Goal: Task Accomplishment & Management: Manage account settings

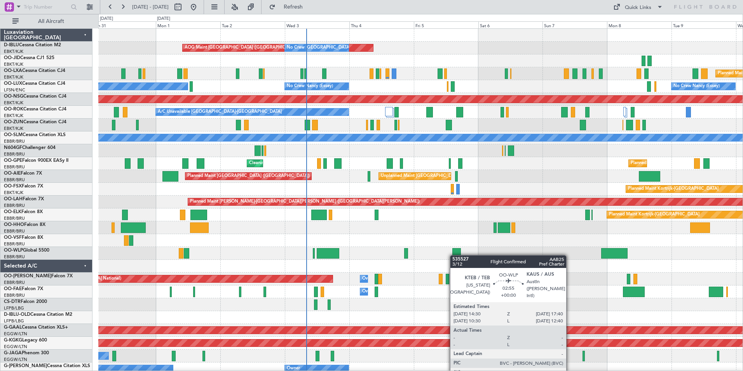
click at [454, 255] on div "AOG Maint [GEOGRAPHIC_DATA] ([GEOGRAPHIC_DATA] National) No Crew [GEOGRAPHIC_DA…" at bounding box center [420, 304] width 644 height 551
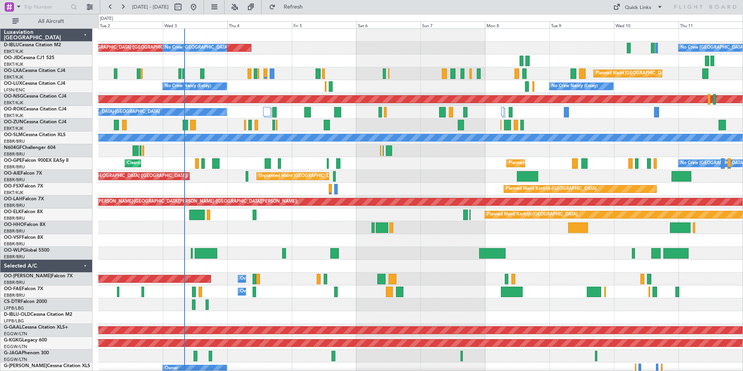
click at [405, 188] on div "AOG Maint [GEOGRAPHIC_DATA] ([GEOGRAPHIC_DATA] National) No Crew [GEOGRAPHIC_DA…" at bounding box center [420, 292] width 644 height 526
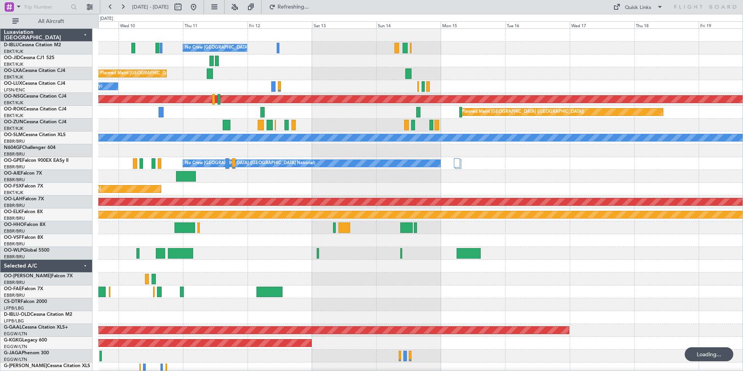
click at [163, 185] on div "No Crew [GEOGRAPHIC_DATA] ([GEOGRAPHIC_DATA] National) Planned Maint [GEOGRAPHI…" at bounding box center [420, 292] width 644 height 526
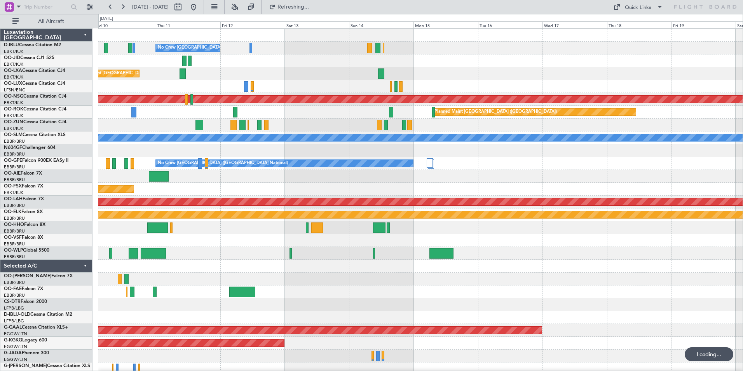
click at [110, 224] on div "No Crew [GEOGRAPHIC_DATA] ([GEOGRAPHIC_DATA] National) Planned Maint [GEOGRAPHI…" at bounding box center [420, 292] width 644 height 526
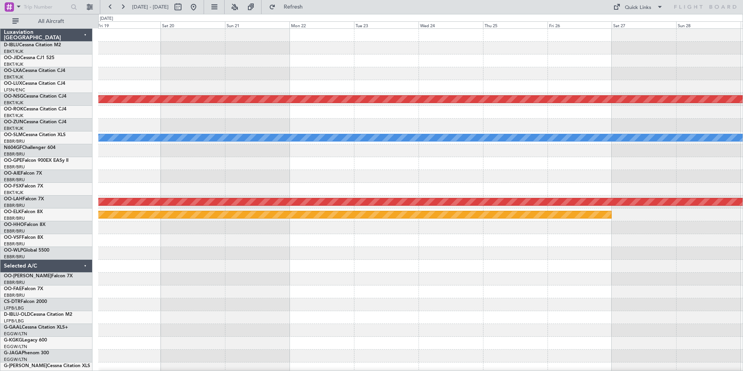
click at [169, 247] on div "Planned Maint Paris (Le Bourget) Planned Maint Paris (Le Bourget) A/C Unavailab…" at bounding box center [420, 292] width 644 height 526
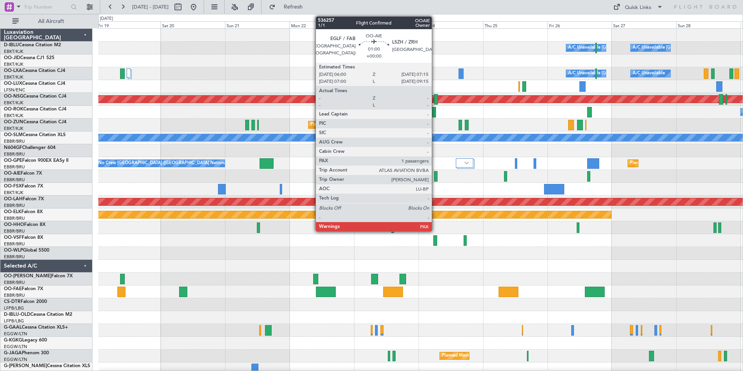
click at [435, 177] on div at bounding box center [435, 176] width 3 height 10
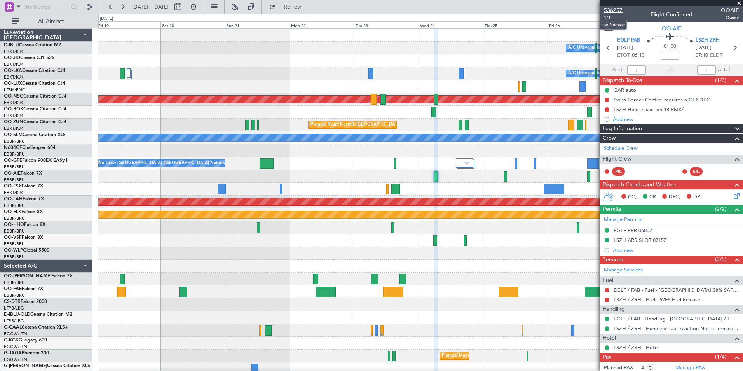
click at [616, 8] on span "536257" at bounding box center [613, 10] width 19 height 8
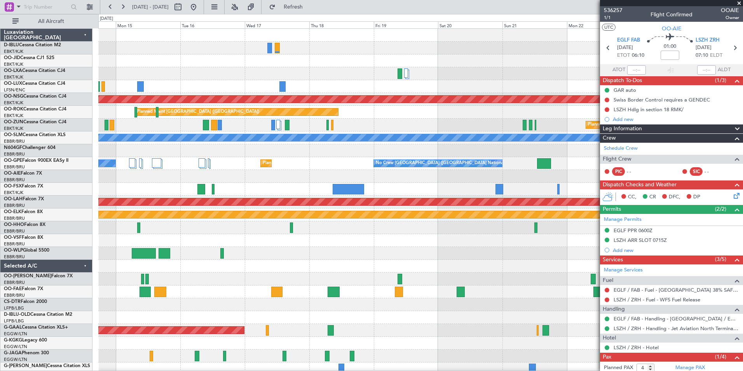
click at [468, 271] on div at bounding box center [420, 265] width 644 height 13
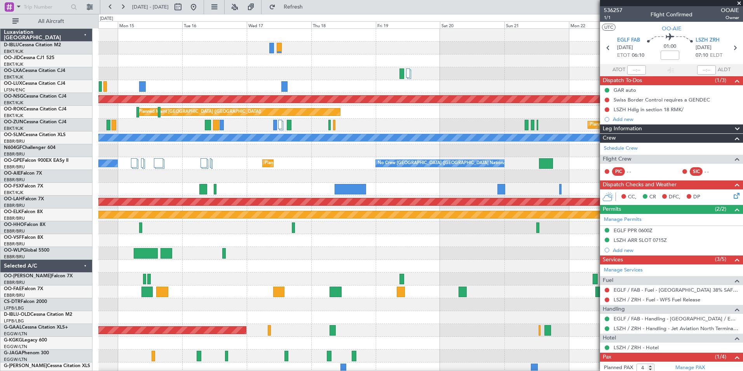
click at [561, 251] on div at bounding box center [420, 253] width 644 height 13
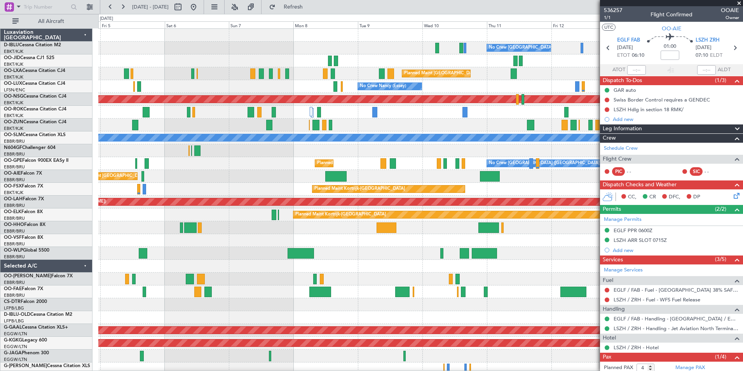
click at [655, 250] on fb-app "19 Sep 2025 - 29 Sep 2025 Refresh Quick Links All Aircraft No Crew Brussels (Br…" at bounding box center [371, 188] width 743 height 365
click at [535, 247] on div at bounding box center [420, 253] width 644 height 13
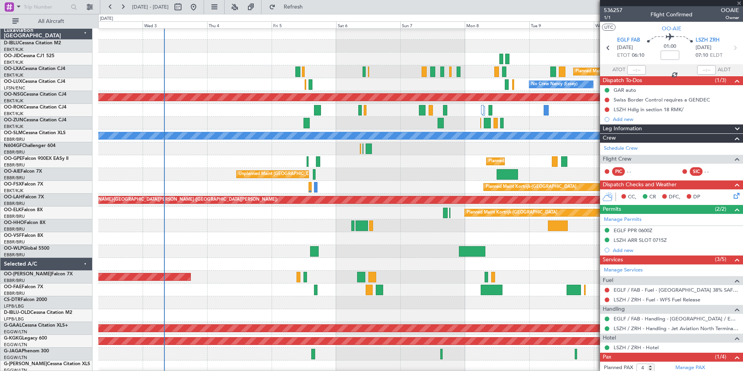
type input "+00:45"
type input "0"
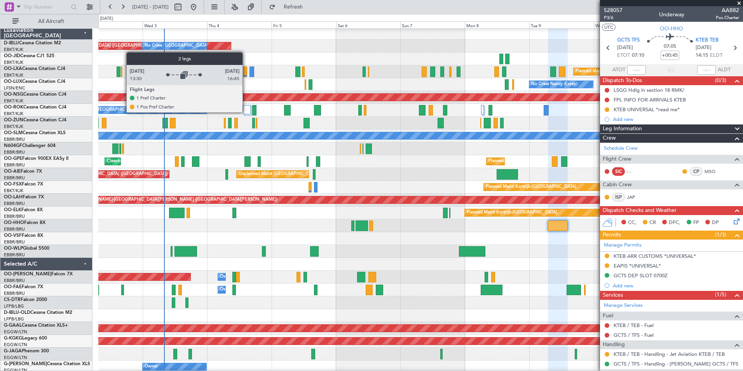
click at [246, 112] on div at bounding box center [247, 109] width 8 height 9
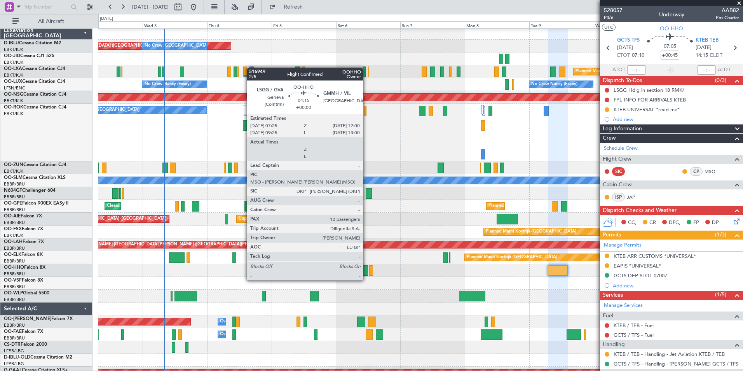
click at [366, 272] on div at bounding box center [361, 270] width 12 height 10
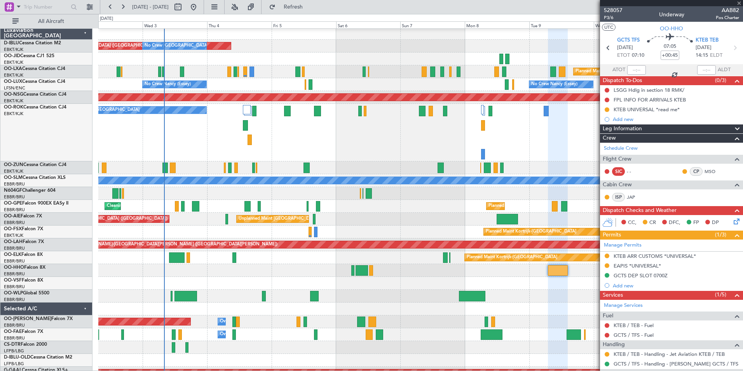
type input "12"
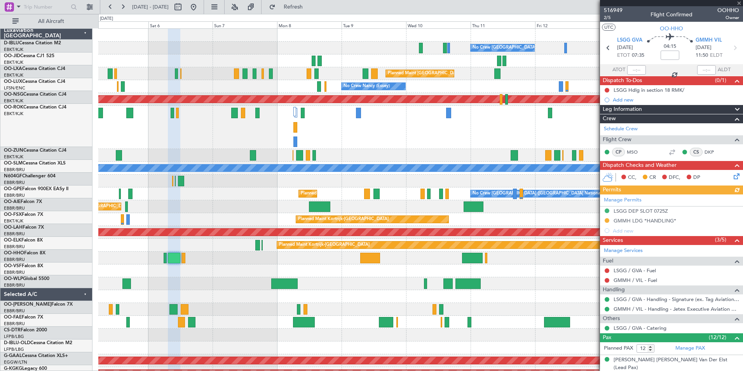
scroll to position [0, 0]
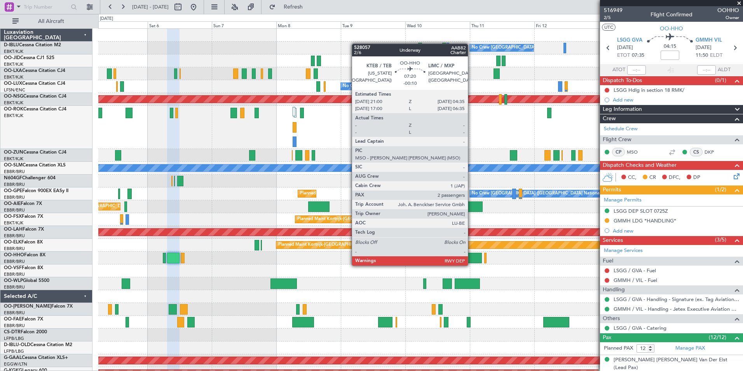
click at [471, 258] on div at bounding box center [471, 257] width 21 height 10
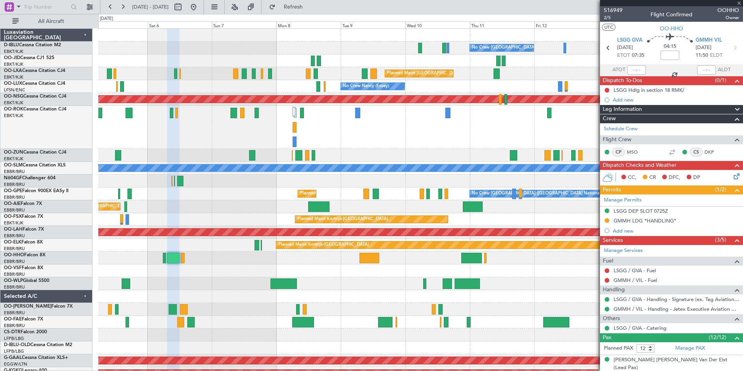
type input "-00:10"
type input "2"
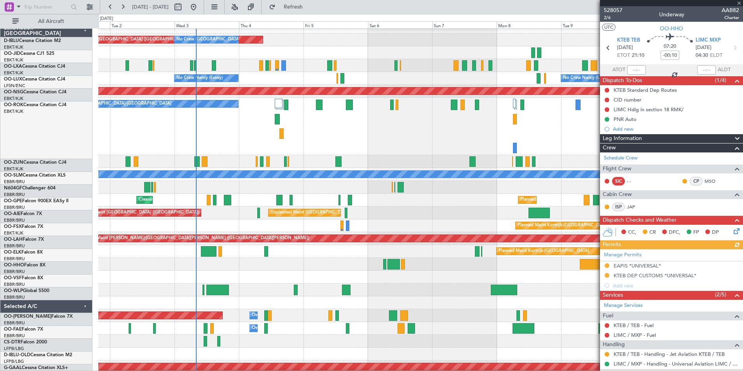
scroll to position [8, 0]
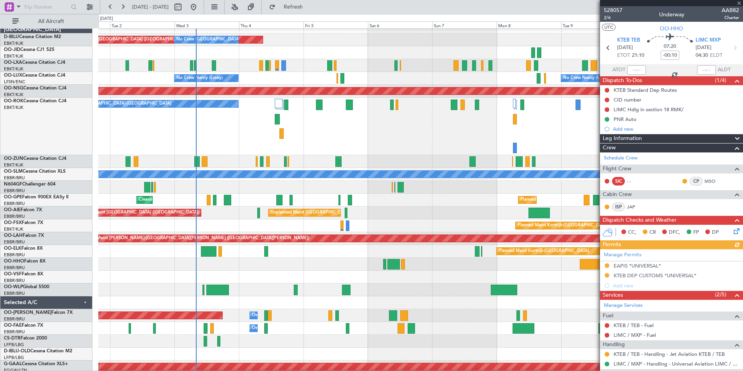
click at [357, 223] on div "Planned Maint Kortrijk-[GEOGRAPHIC_DATA]" at bounding box center [420, 225] width 644 height 13
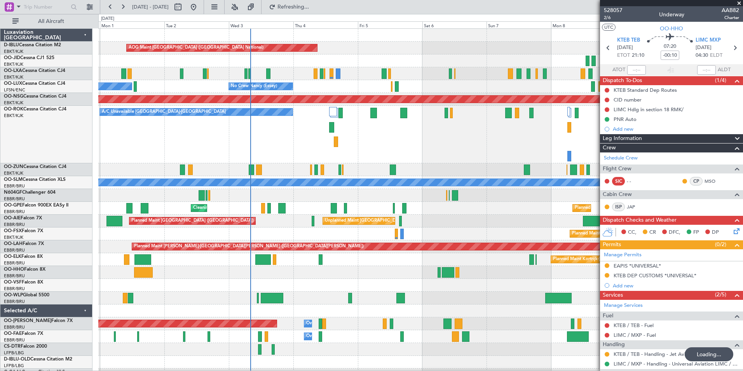
click at [461, 234] on div "No Crew Brussels (Brussels National) AOG Maint Brussels (Brussels National) No …" at bounding box center [420, 314] width 644 height 570
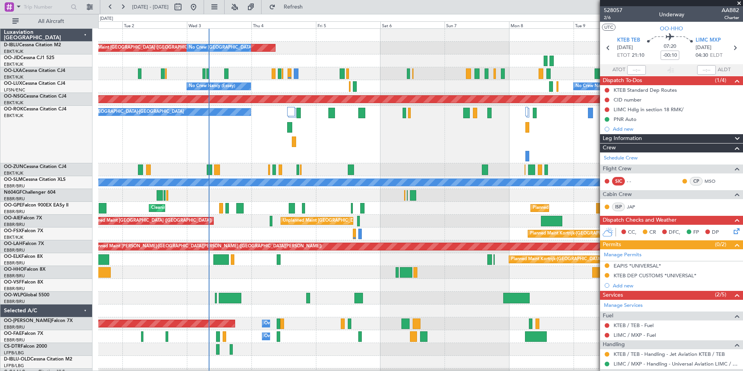
click at [310, 273] on div "AOG Maint Brussels (Brussels National) No Crew Brussels (Brussels National) No …" at bounding box center [420, 314] width 644 height 570
click at [405, 214] on div "No Crew Brussels (Brussels National) AOG Maint Brussels (Brussels National) No …" at bounding box center [420, 314] width 644 height 570
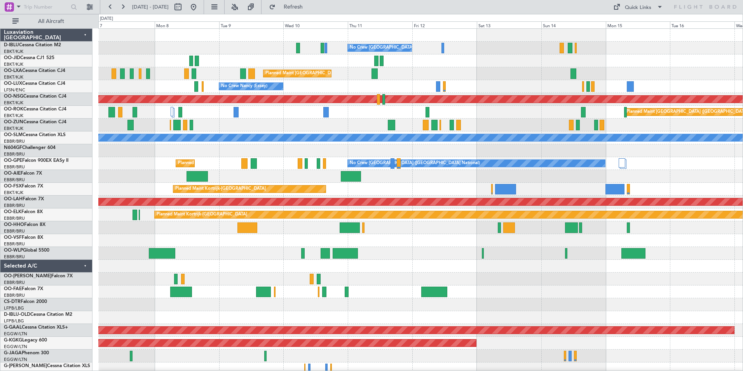
click at [296, 275] on div "No Crew Brussels (Brussels National) Planned Maint Brussels (Brussels National)…" at bounding box center [420, 304] width 644 height 551
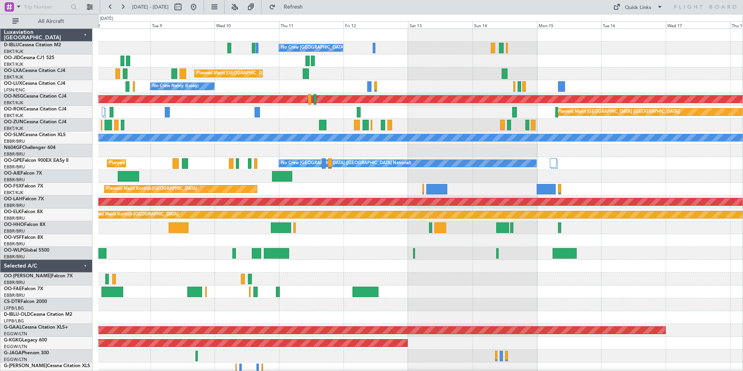
click at [400, 277] on div "No Crew Brussels (Brussels National) Planned Maint Brussels (Brussels National)…" at bounding box center [420, 304] width 644 height 551
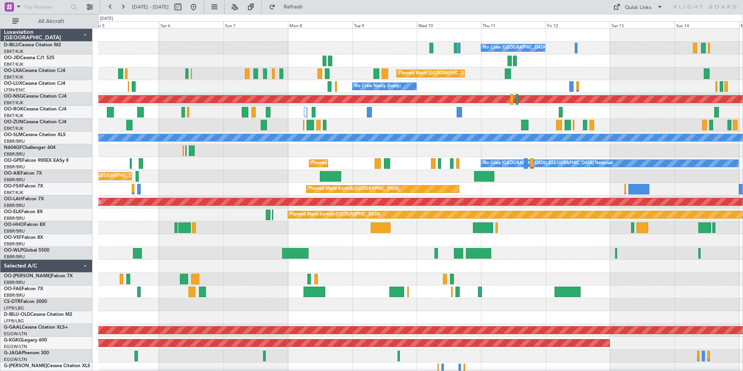
click at [548, 262] on div "No Crew Brussels (Brussels National) No Crew Brussels (Brussels National) AOG M…" at bounding box center [420, 285] width 644 height 513
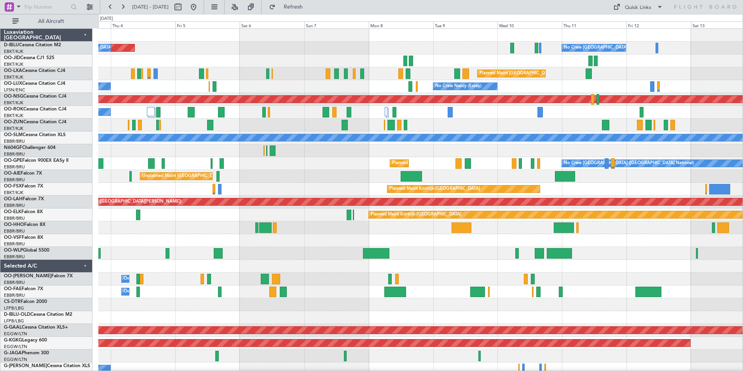
click at [501, 267] on div at bounding box center [420, 265] width 644 height 13
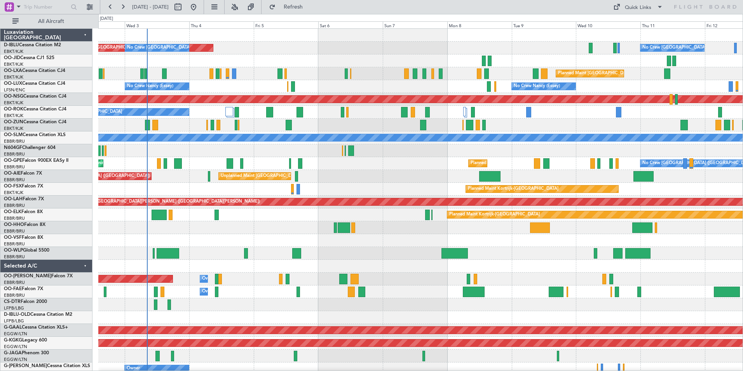
click at [687, 252] on div at bounding box center [420, 253] width 644 height 13
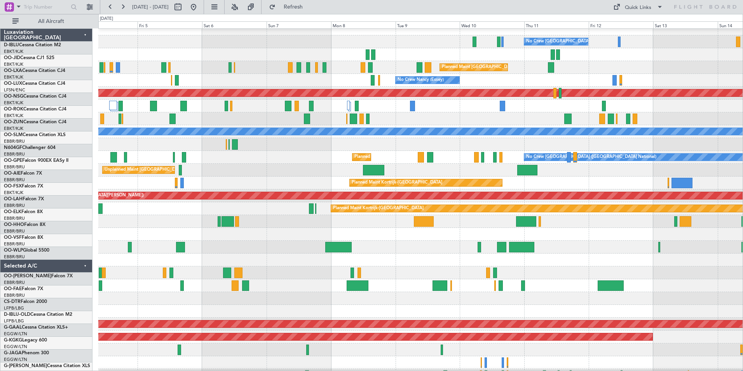
click at [446, 232] on div at bounding box center [420, 234] width 644 height 13
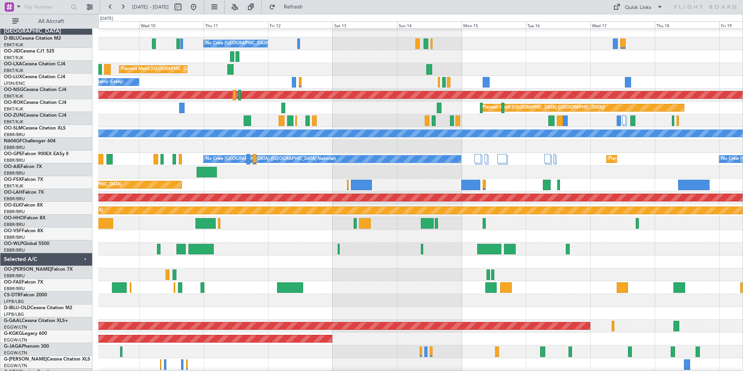
scroll to position [4, 0]
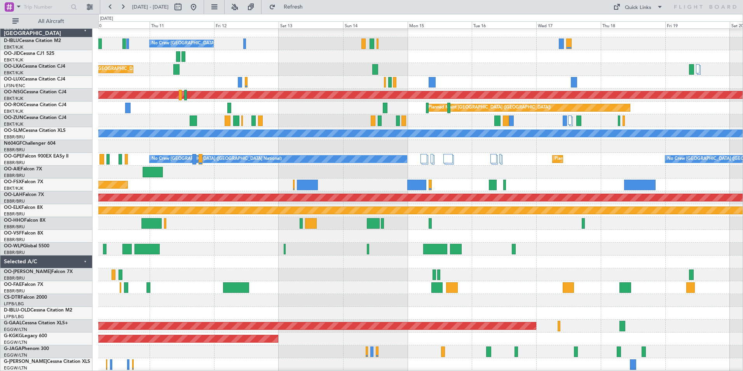
click at [174, 237] on div at bounding box center [420, 236] width 644 height 13
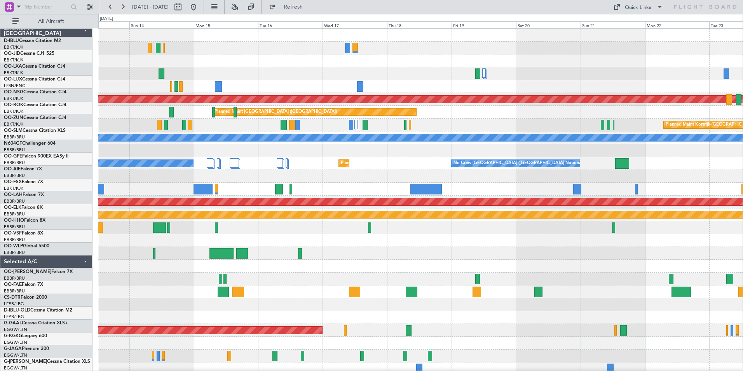
click at [282, 256] on div "No Crew Brussels (Brussels National) Planned Maint Paris (Le Bourget) Planned M…" at bounding box center [420, 285] width 644 height 513
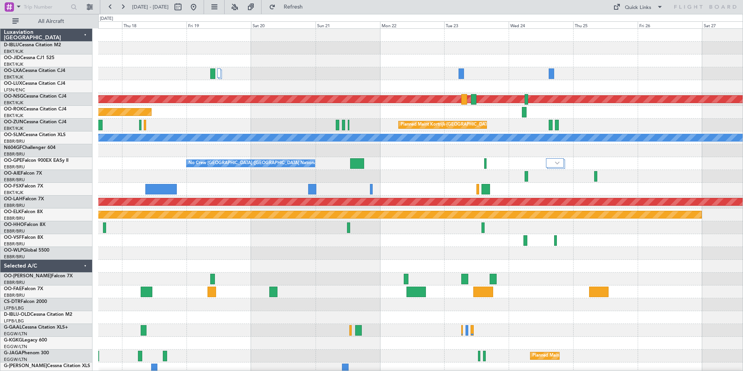
click at [293, 265] on div "Planned Maint Paris (Le Bourget) Planned Maint Paris (Le Bourget) Planned Maint…" at bounding box center [420, 285] width 644 height 513
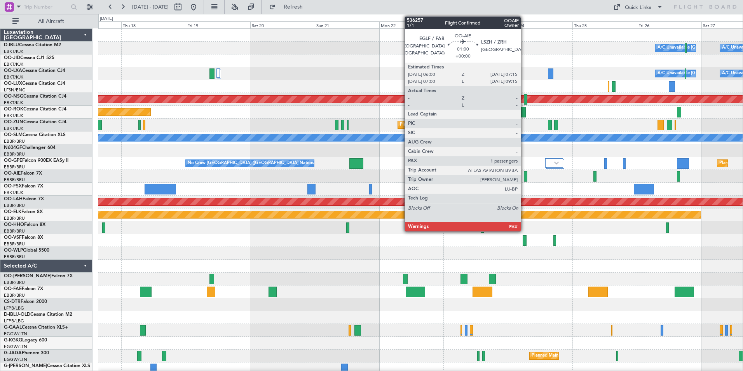
click at [524, 176] on div at bounding box center [525, 176] width 3 height 10
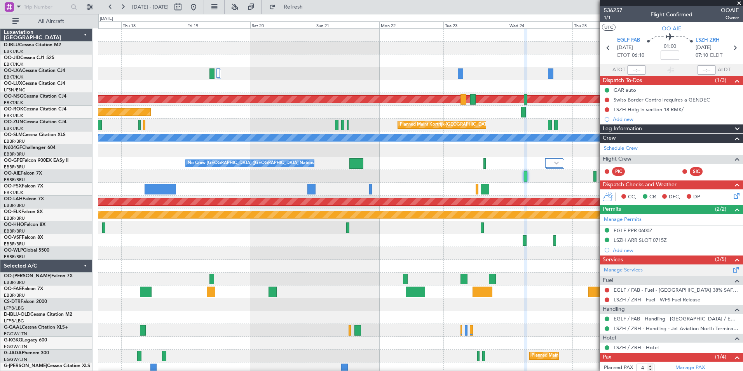
click at [638, 269] on link "Manage Services" at bounding box center [623, 270] width 39 height 8
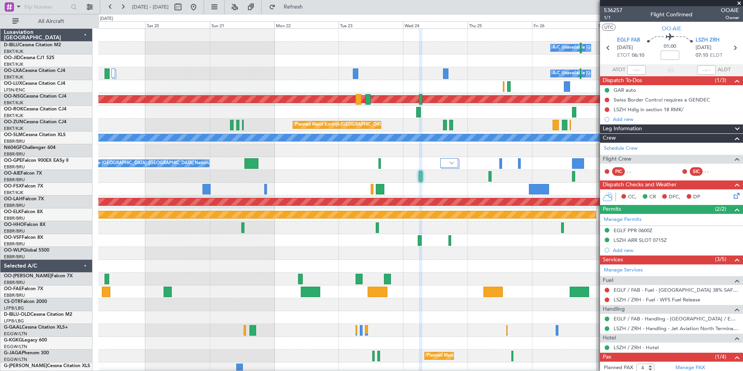
click at [420, 270] on div at bounding box center [420, 265] width 644 height 13
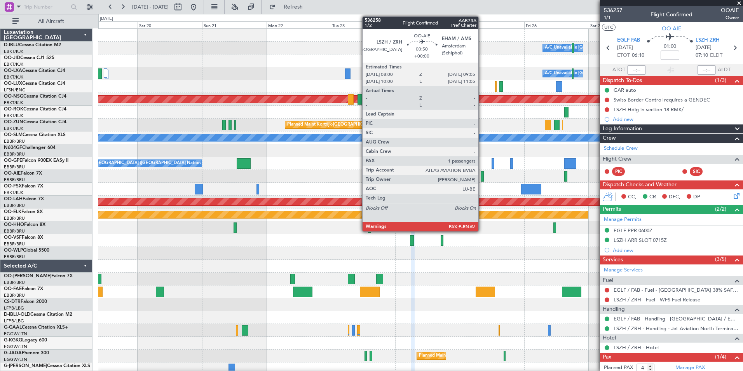
click at [482, 179] on div at bounding box center [481, 176] width 3 height 10
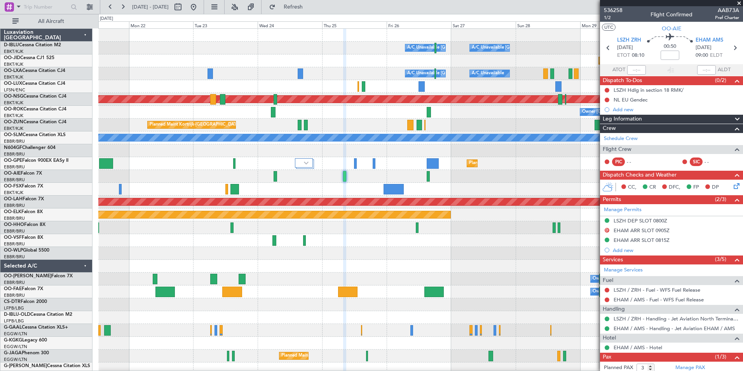
click at [399, 266] on div "A/C Unavailable Brussels (Brussels National) A/C Unavailable Kortrijk-Wevelgem …" at bounding box center [420, 272] width 644 height 487
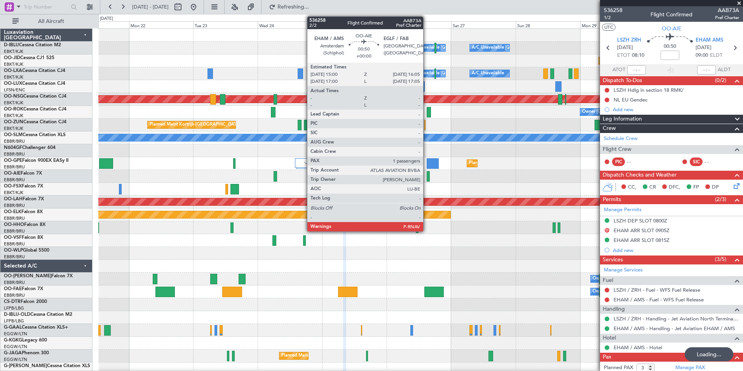
click at [427, 179] on div at bounding box center [428, 176] width 3 height 10
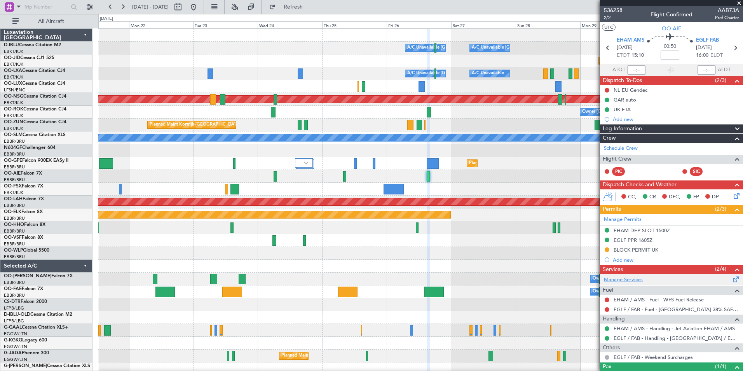
click at [622, 277] on link "Manage Services" at bounding box center [623, 280] width 39 height 8
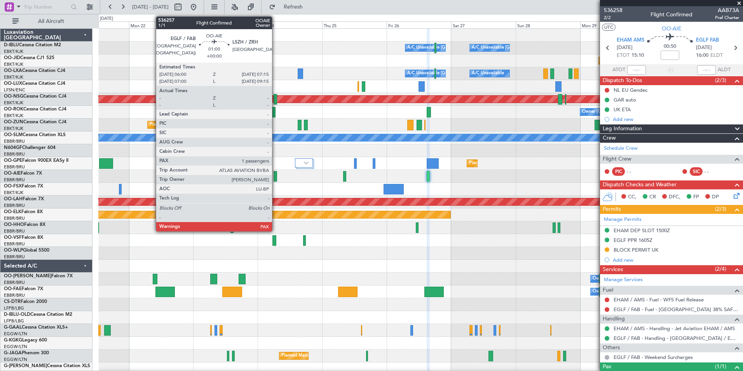
click at [275, 178] on div at bounding box center [274, 176] width 3 height 10
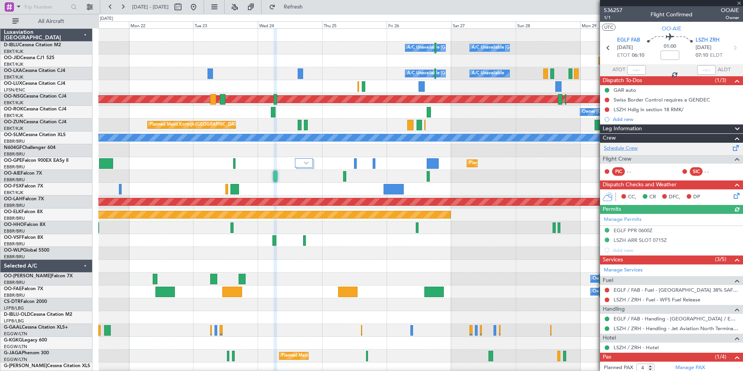
click at [620, 149] on link "Schedule Crew" at bounding box center [621, 148] width 34 height 8
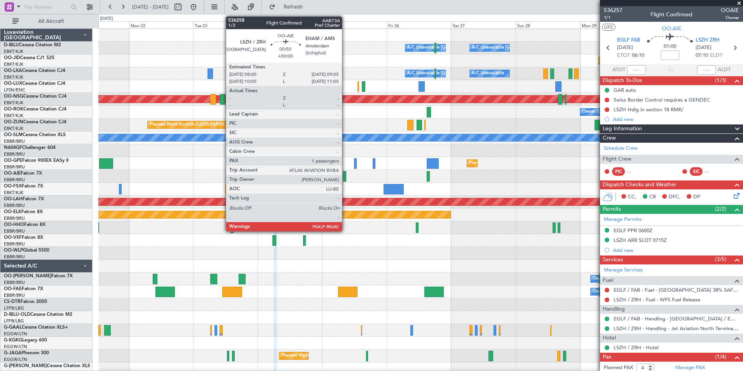
click at [345, 180] on div at bounding box center [344, 176] width 3 height 10
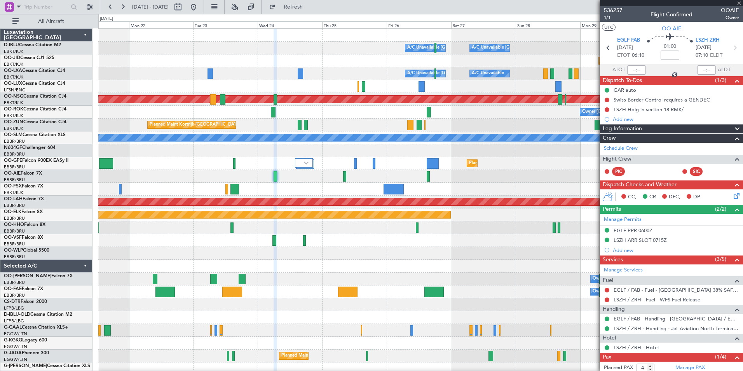
type input "3"
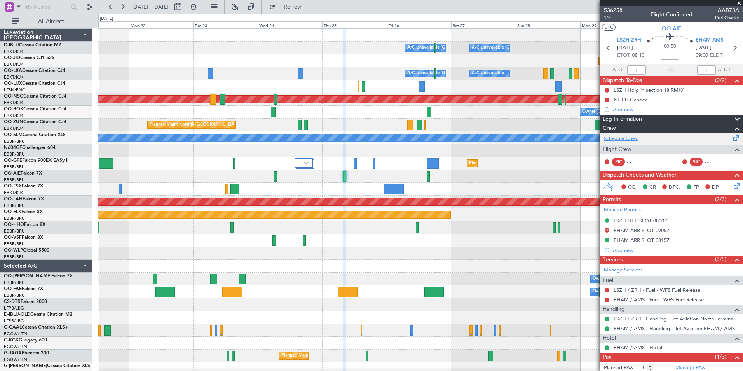
click at [632, 139] on link "Schedule Crew" at bounding box center [621, 139] width 34 height 8
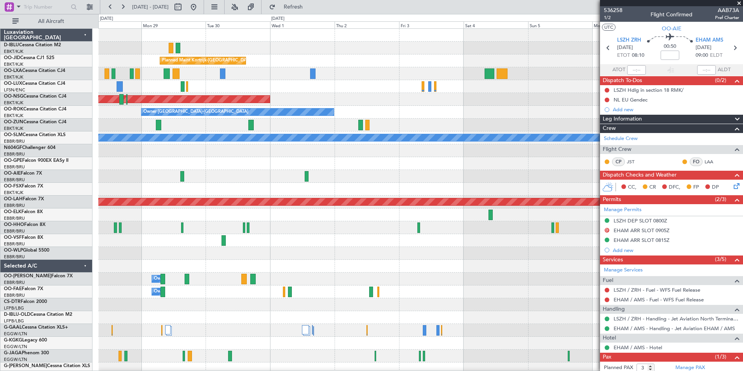
click at [57, 285] on div "A/C Unavailable Brussels (Brussels National) A/C Unavailable Kortrijk-Wevelgem …" at bounding box center [371, 192] width 743 height 357
click at [0, 313] on html "21 Sep 2025 - 01 Oct 2025 Refresh Quick Links All Aircraft A/C Unavailable Brus…" at bounding box center [371, 185] width 743 height 371
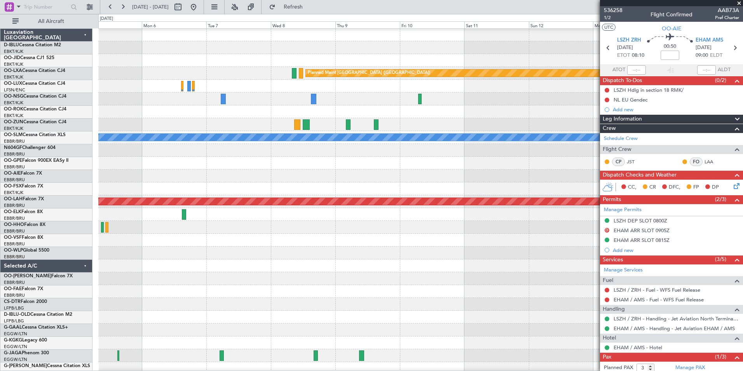
click at [0, 314] on html "21 Sep 2025 - 01 Oct 2025 Refresh Quick Links All Aircraft Planned Maint Paris …" at bounding box center [371, 185] width 743 height 371
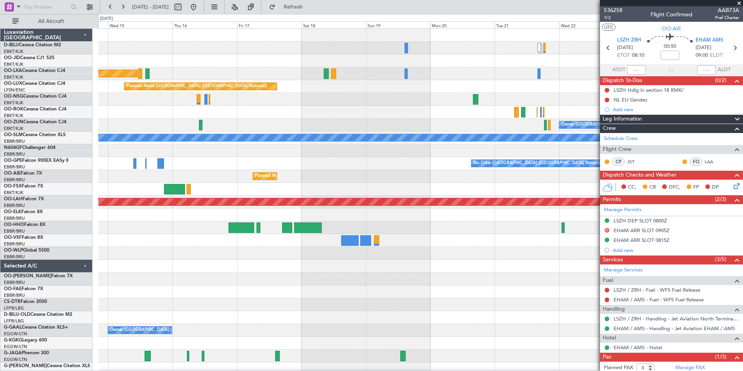
click at [182, 262] on div "Planned Maint Paris (Le Bourget) Planned Maint Brussels (Brussels National) Own…" at bounding box center [420, 272] width 644 height 487
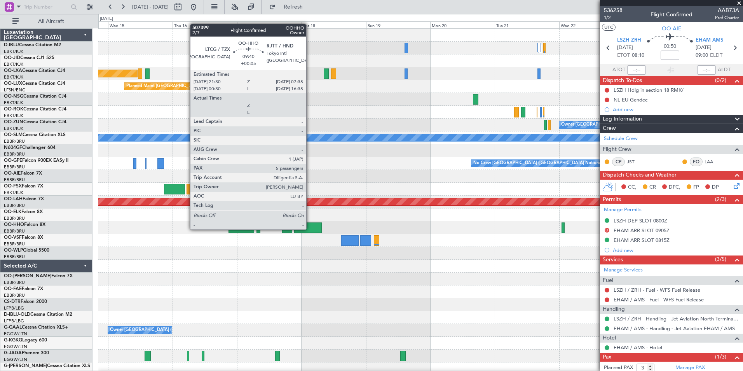
click at [310, 228] on div at bounding box center [307, 227] width 27 height 10
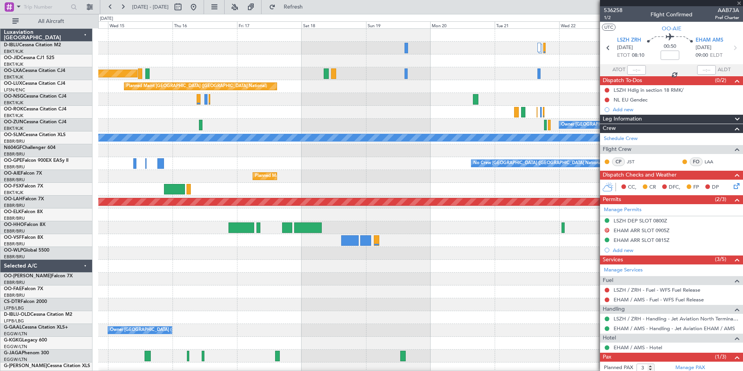
type input "+00:05"
type input "5"
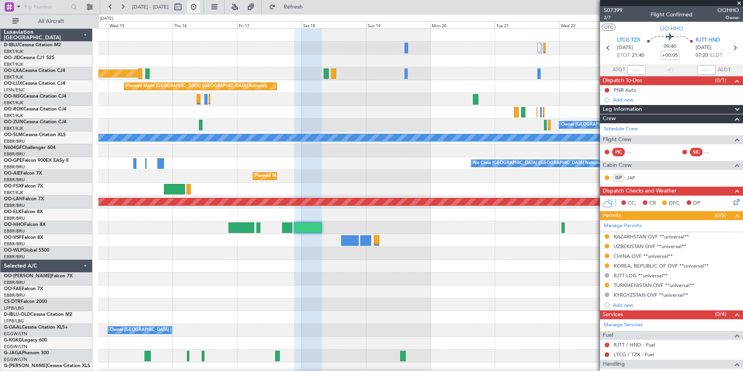
click at [200, 5] on button at bounding box center [193, 7] width 12 height 12
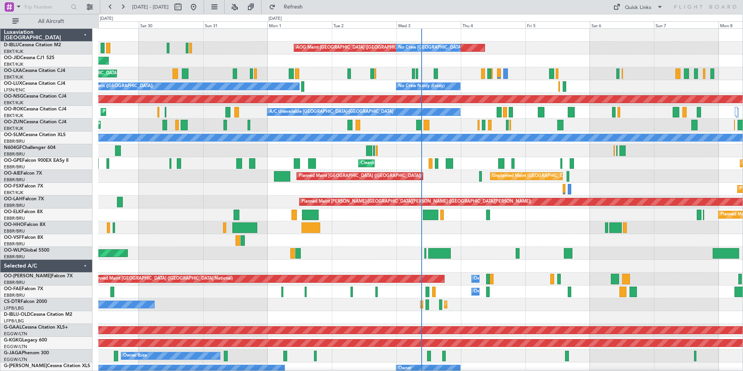
click at [99, 244] on div "AOG Maint Brussels (Brussels National) No Crew Brussels (Brussels National) A/C…" at bounding box center [420, 304] width 644 height 551
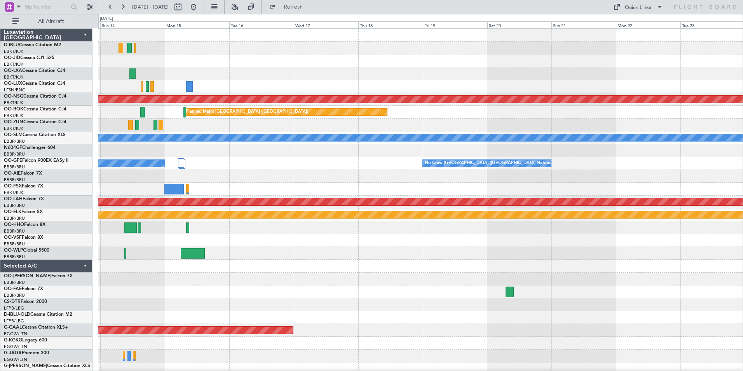
click at [34, 244] on div "No Crew Brussels (Brussels National) Planned Maint Paris (Le Bourget) Planned M…" at bounding box center [371, 192] width 743 height 357
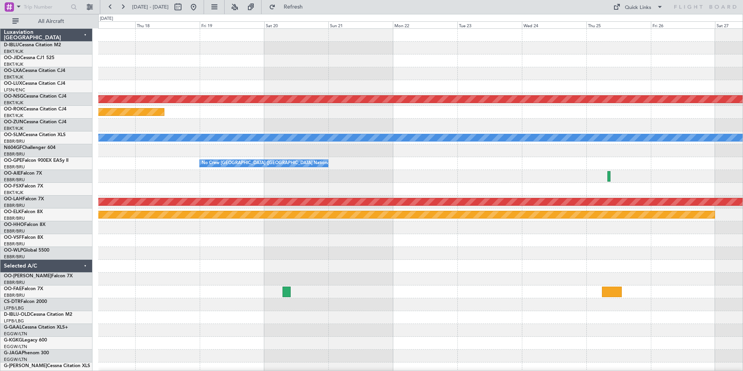
click at [72, 229] on div "Planned Maint Kortrijk-Wevelgem Planned Maint Paris (Le Bourget) Planned Maint …" at bounding box center [371, 192] width 743 height 357
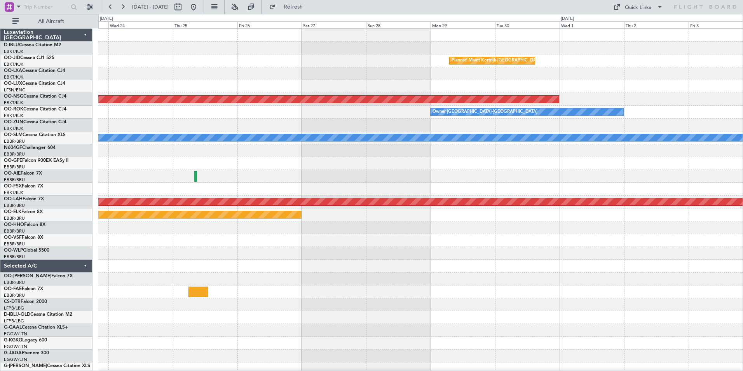
click at [71, 230] on div "Planned Maint Kortrijk-Wevelgem Planned Maint Paris (Le Bourget) Owner Kortrijk…" at bounding box center [371, 192] width 743 height 357
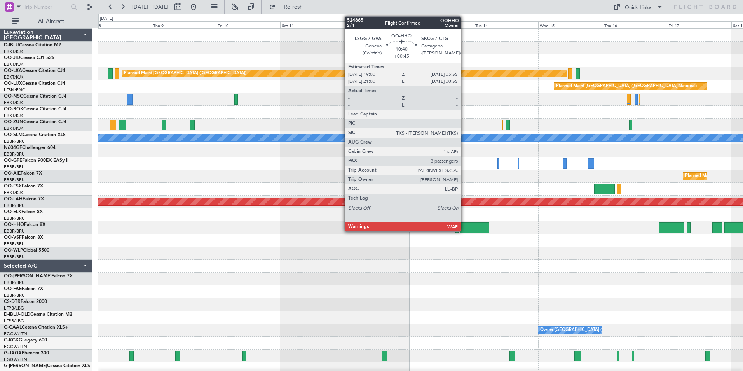
click at [464, 228] on div at bounding box center [475, 227] width 30 height 10
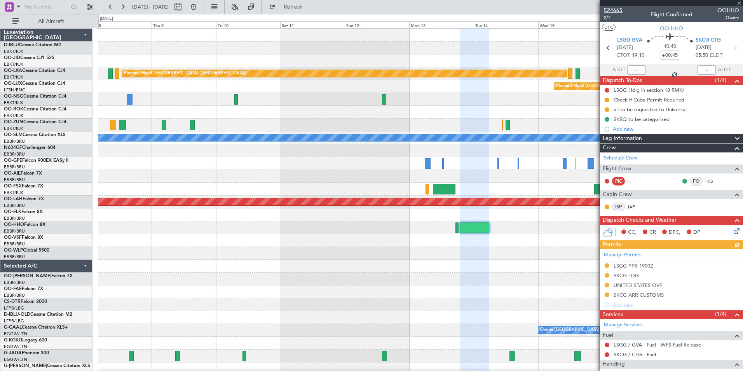
click at [619, 13] on span "524665" at bounding box center [613, 10] width 19 height 8
click at [200, 7] on button at bounding box center [193, 7] width 12 height 12
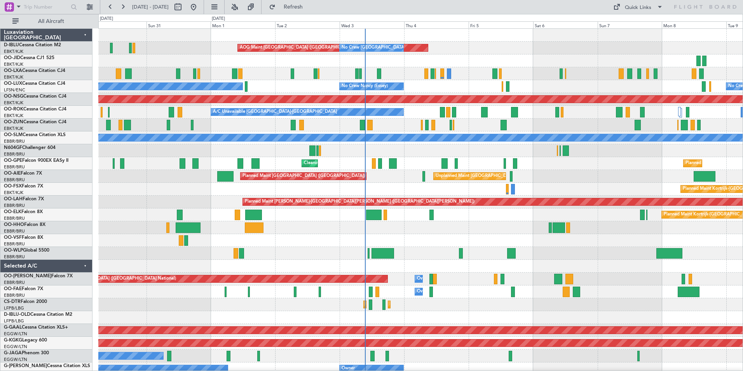
click at [467, 228] on div at bounding box center [420, 227] width 644 height 13
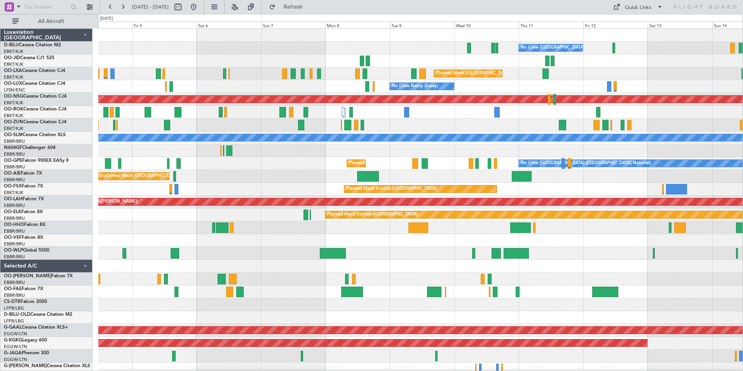
click at [299, 223] on div "No Crew Brussels (Brussels National) No Crew Brussels (Brussels National) AOG M…" at bounding box center [420, 292] width 644 height 526
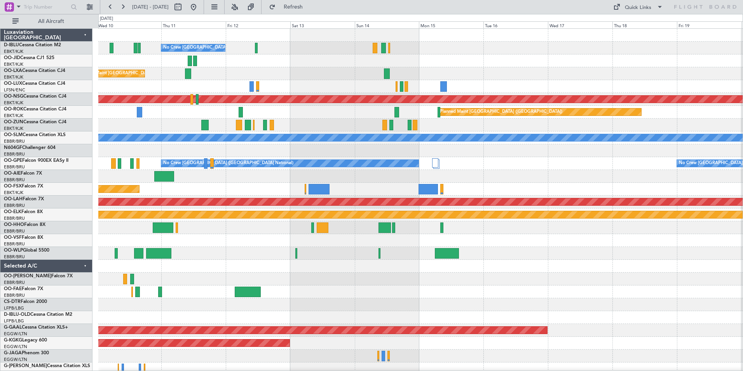
click at [165, 220] on div "No Crew Brussels (Brussels National) Planned Maint Brussels (Brussels National)…" at bounding box center [420, 292] width 644 height 526
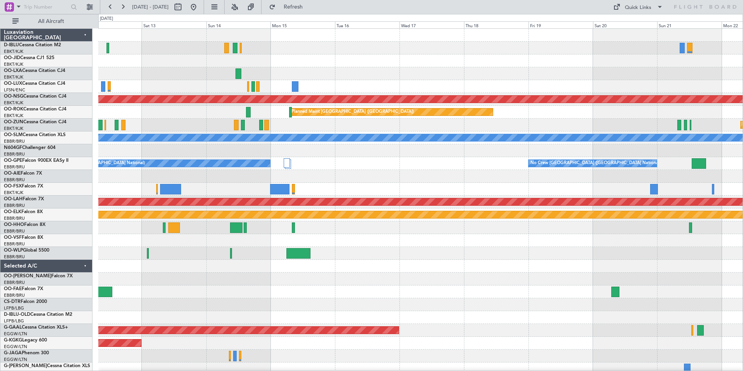
click at [265, 252] on div at bounding box center [420, 253] width 644 height 13
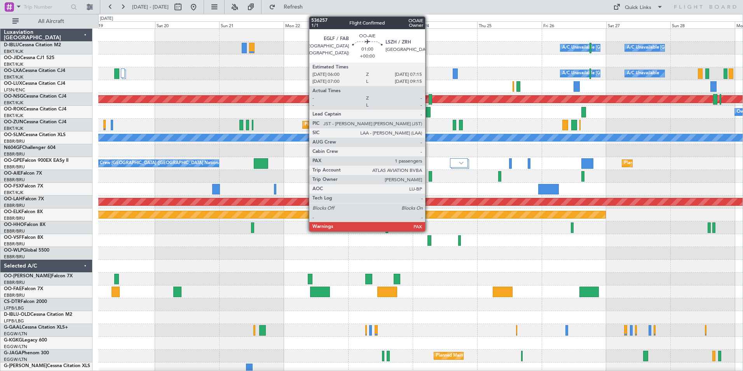
click at [428, 178] on div at bounding box center [429, 176] width 3 height 10
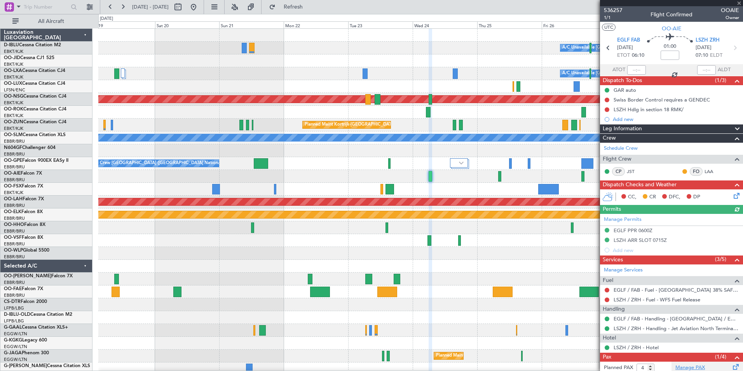
click at [684, 367] on link "Manage PAX" at bounding box center [690, 368] width 30 height 8
click at [611, 9] on span "536257" at bounding box center [613, 10] width 19 height 8
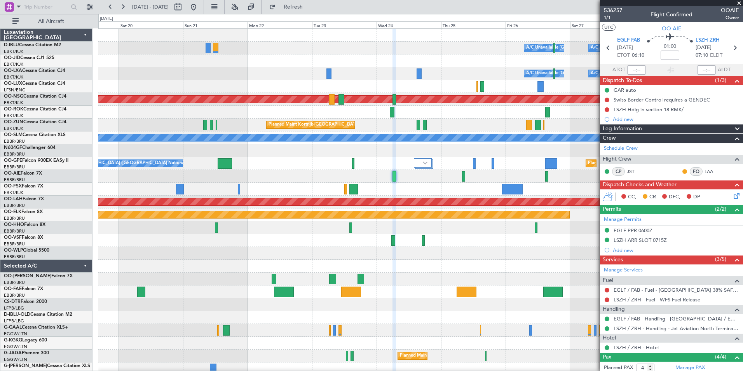
click at [521, 276] on div "A/C Unavailable [GEOGRAPHIC_DATA] ([GEOGRAPHIC_DATA] National) A/C Unavailable …" at bounding box center [420, 272] width 644 height 487
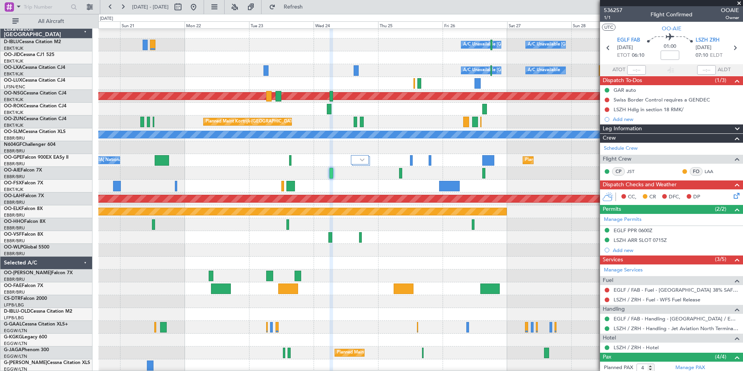
click at [470, 256] on div at bounding box center [420, 262] width 644 height 13
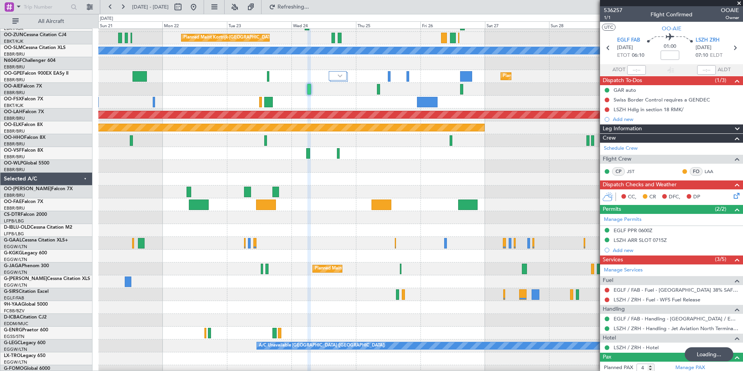
click at [461, 167] on div at bounding box center [420, 166] width 644 height 13
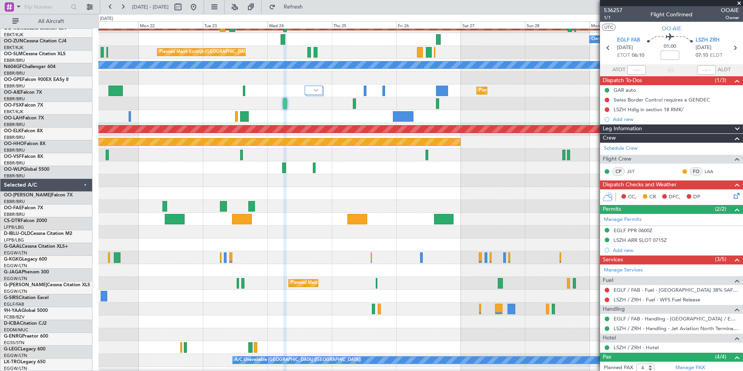
scroll to position [73, 0]
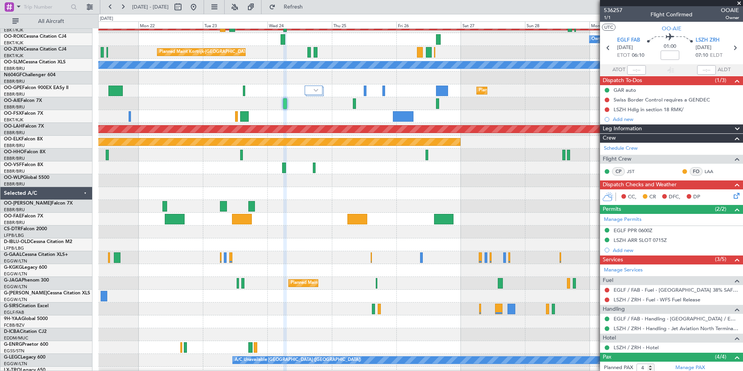
click at [483, 230] on div at bounding box center [420, 231] width 644 height 13
click at [736, 3] on span at bounding box center [739, 3] width 8 height 7
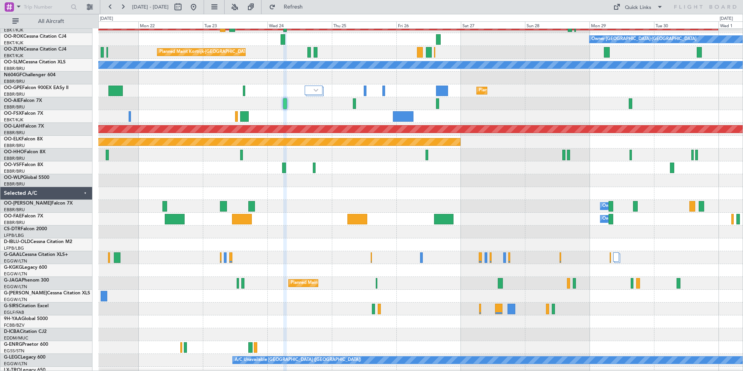
type input "0"
click at [635, 11] on div "Quick Links" at bounding box center [638, 8] width 26 height 8
click at [634, 27] on button "Trip Builder" at bounding box center [638, 25] width 58 height 19
click at [200, 13] on button at bounding box center [193, 7] width 12 height 12
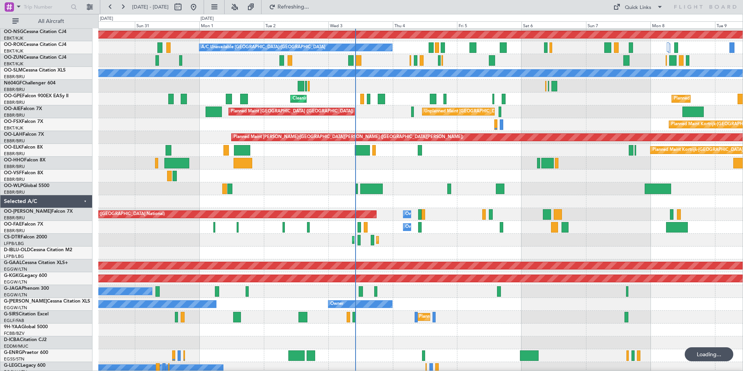
click at [501, 248] on div at bounding box center [420, 252] width 644 height 13
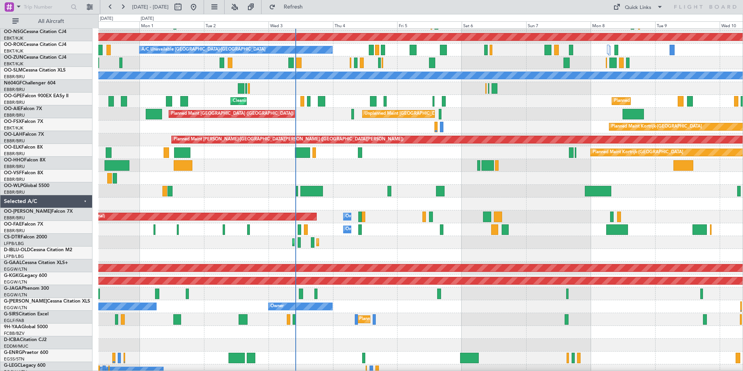
scroll to position [62, 0]
click at [416, 248] on div "Planned Maint Sofia Planned Maint Sofia No Crew" at bounding box center [420, 242] width 644 height 13
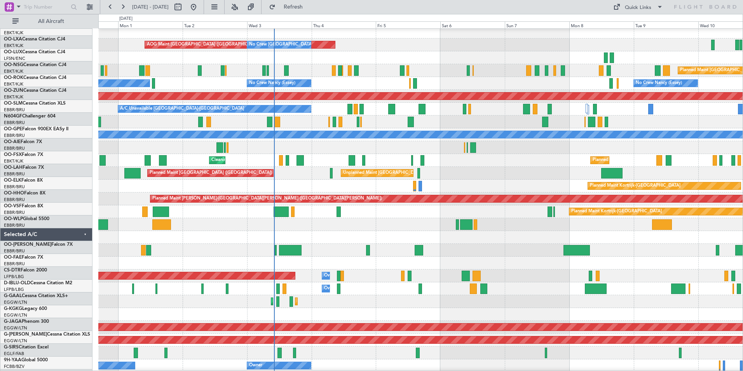
scroll to position [1, 0]
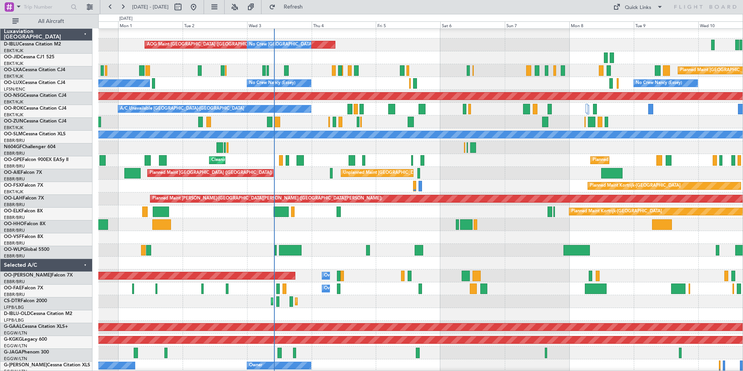
click at [430, 303] on div "Planned Maint Sofia Planned Maint Sofia No Crew" at bounding box center [420, 301] width 644 height 13
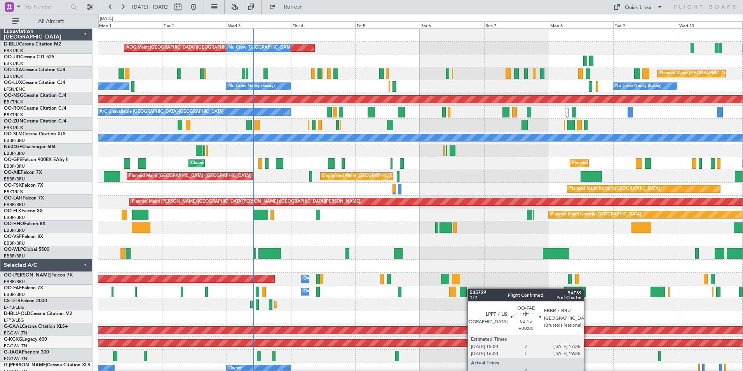
scroll to position [0, 0]
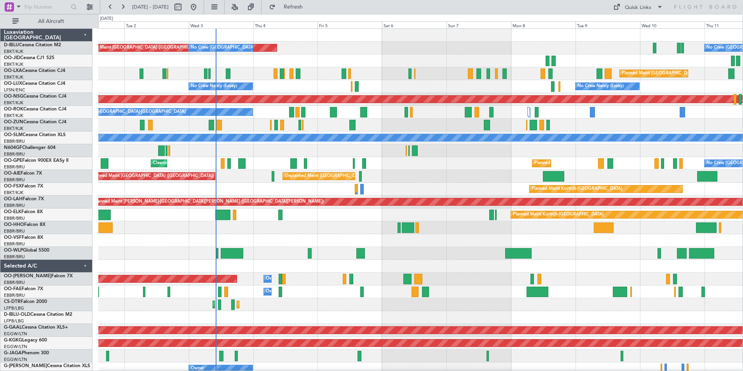
click at [453, 289] on div "AOG Maint [GEOGRAPHIC_DATA] ([GEOGRAPHIC_DATA] National) No Crew [GEOGRAPHIC_DA…" at bounding box center [420, 292] width 644 height 526
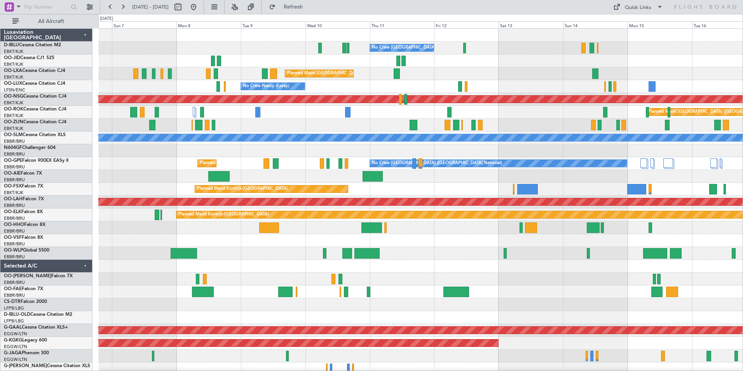
click at [218, 284] on div at bounding box center [420, 278] width 644 height 13
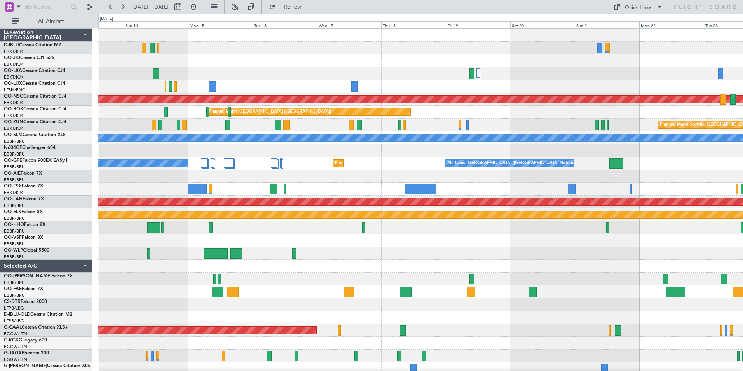
click at [169, 278] on div at bounding box center [420, 278] width 644 height 13
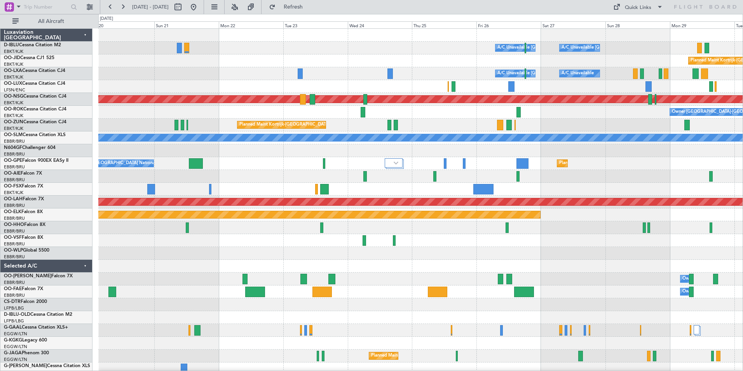
click at [493, 251] on div at bounding box center [420, 253] width 644 height 13
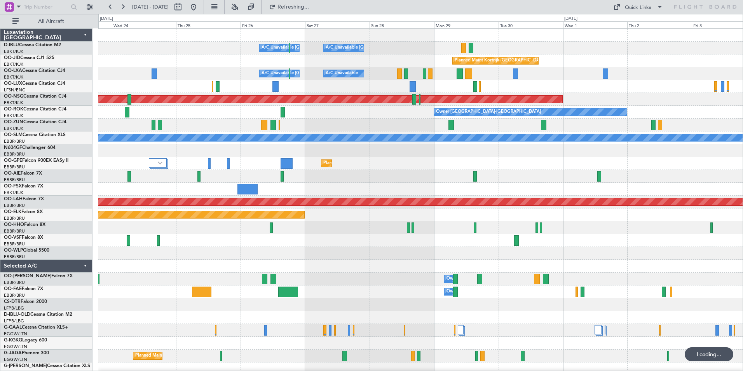
click at [321, 247] on div at bounding box center [420, 253] width 644 height 13
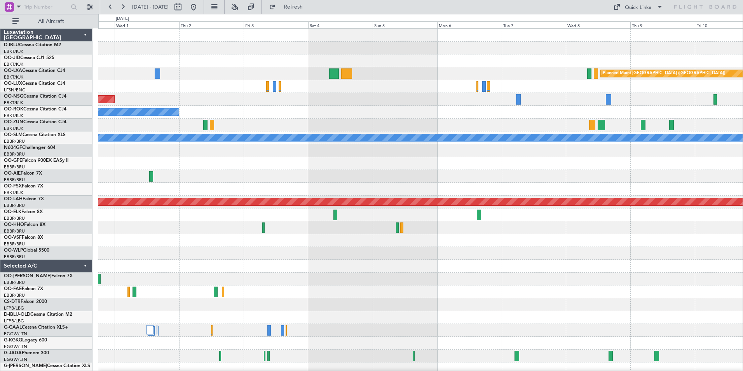
click at [421, 251] on div "Planned Maint Kortrijk-Wevelgem Planned Maint Paris (Le Bourget) Planned Maint …" at bounding box center [420, 272] width 644 height 487
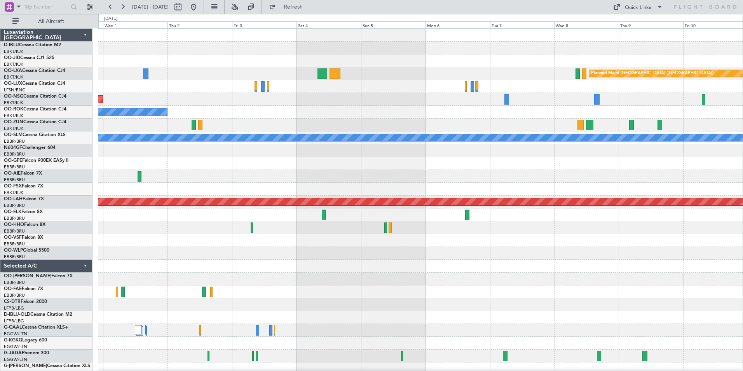
click at [482, 248] on div at bounding box center [420, 253] width 644 height 13
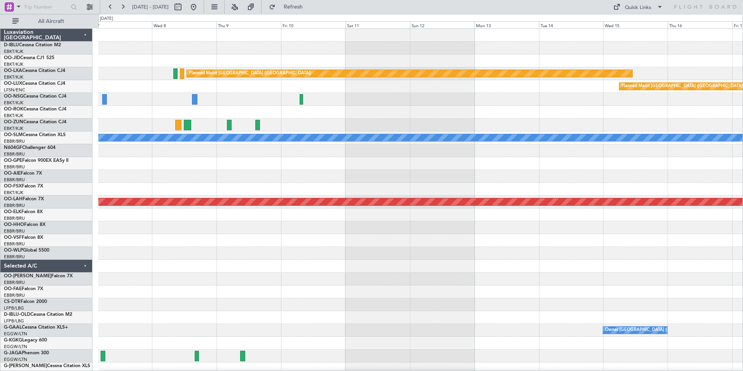
click at [421, 249] on div at bounding box center [420, 253] width 644 height 13
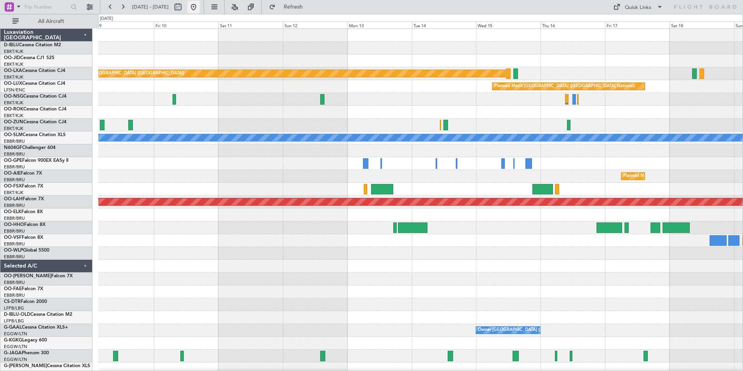
click at [200, 12] on button at bounding box center [193, 7] width 12 height 12
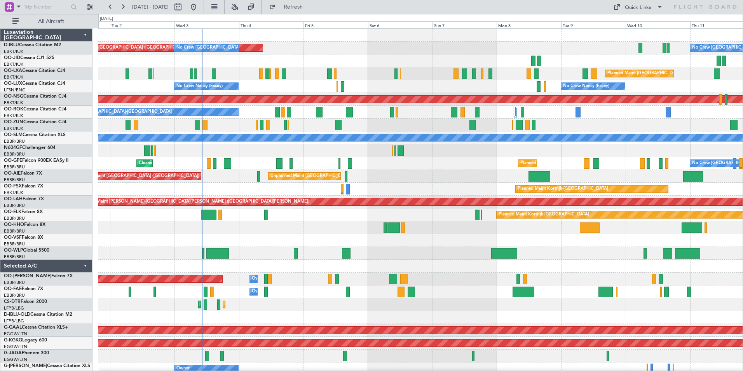
click at [447, 265] on div "AOG Maint Brussels (Brussels National) No Crew Brussels (Brussels National) No …" at bounding box center [420, 304] width 644 height 551
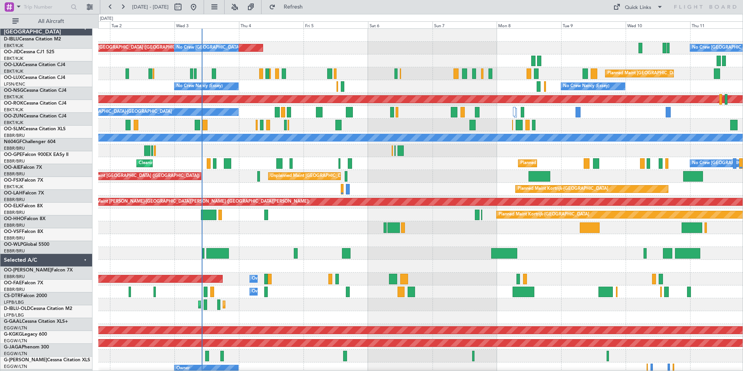
click at [359, 234] on div at bounding box center [420, 240] width 644 height 13
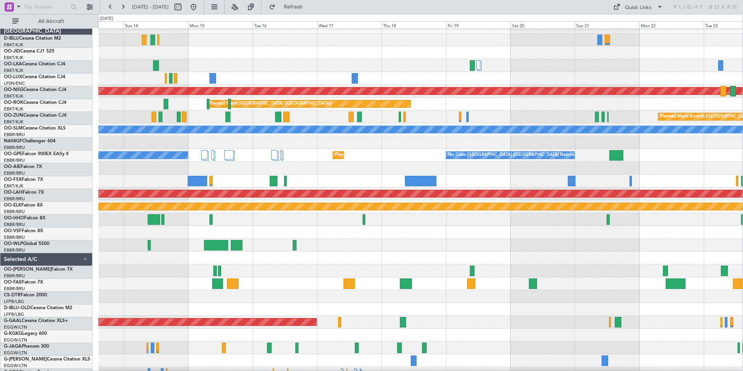
scroll to position [8, 0]
click at [307, 223] on div at bounding box center [420, 219] width 644 height 13
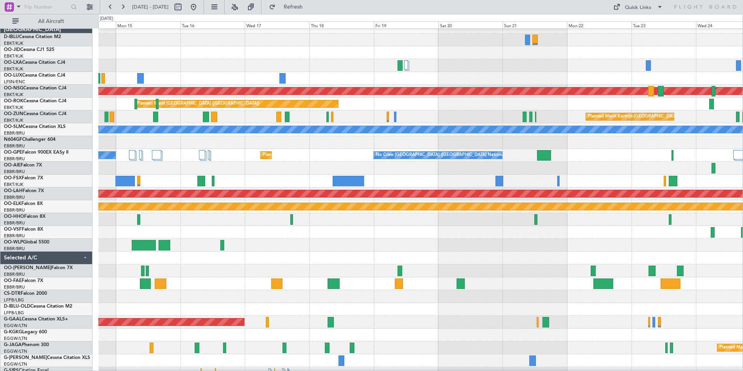
click at [370, 225] on div at bounding box center [420, 219] width 644 height 13
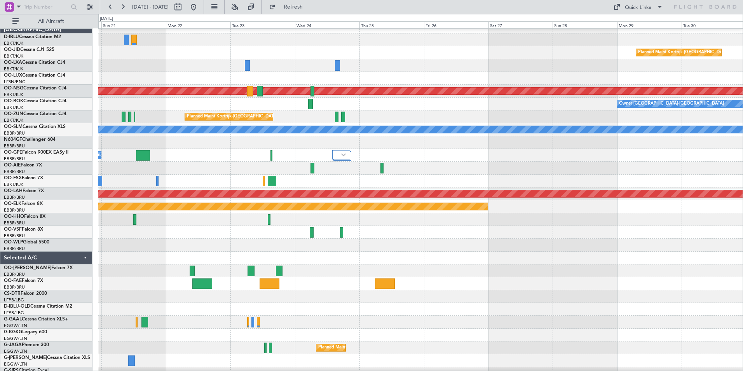
click at [275, 229] on div at bounding box center [420, 232] width 644 height 13
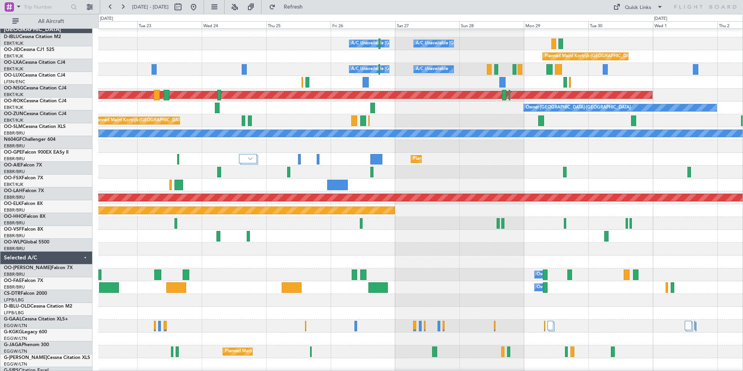
scroll to position [4, 0]
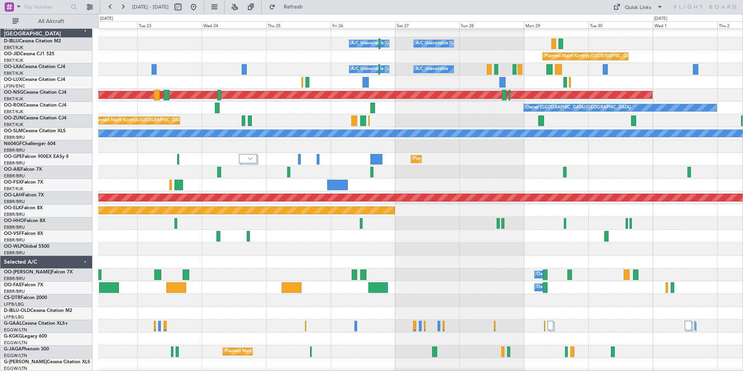
click at [408, 249] on div at bounding box center [420, 248] width 644 height 13
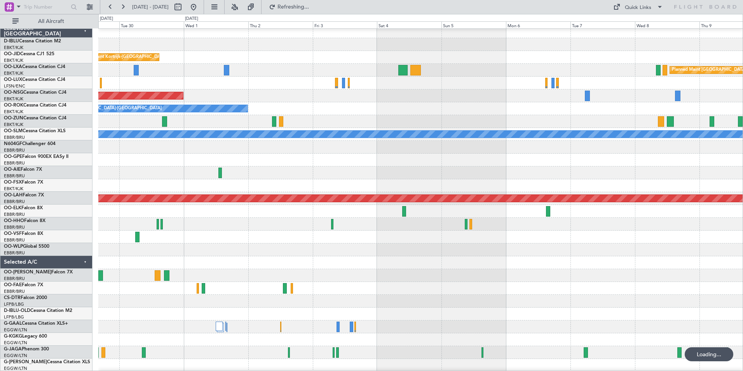
scroll to position [3, 0]
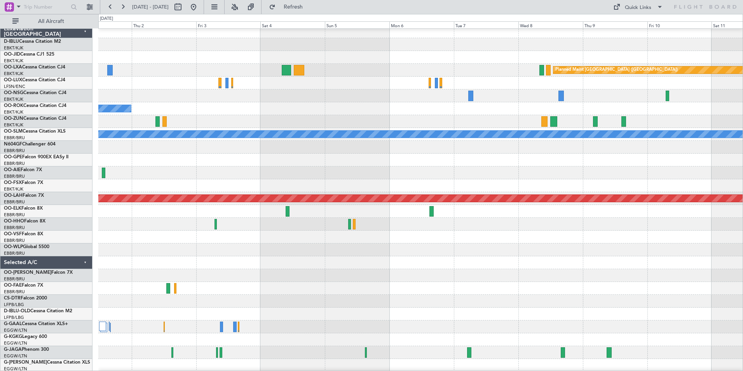
click at [304, 252] on div at bounding box center [420, 249] width 644 height 13
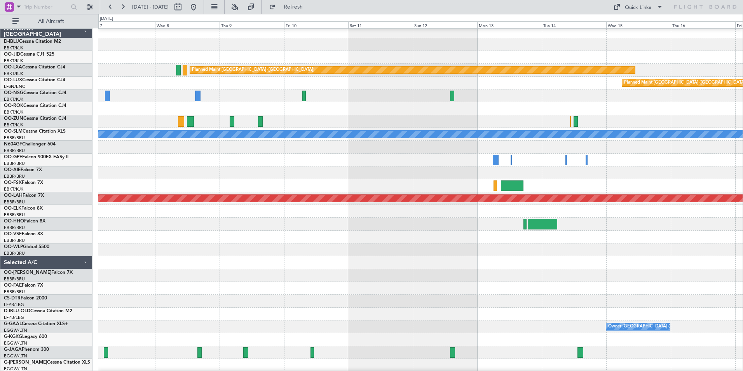
click at [307, 256] on div at bounding box center [420, 249] width 644 height 13
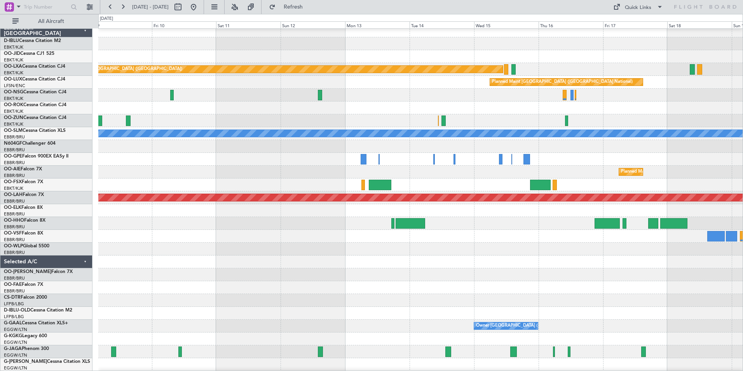
click at [465, 231] on div at bounding box center [420, 236] width 644 height 13
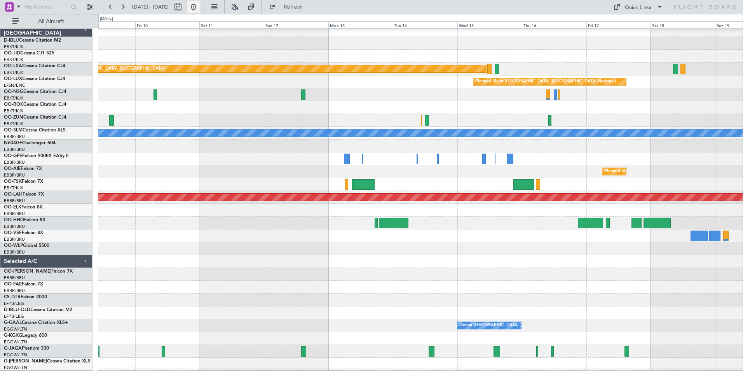
click at [200, 10] on button at bounding box center [193, 7] width 12 height 12
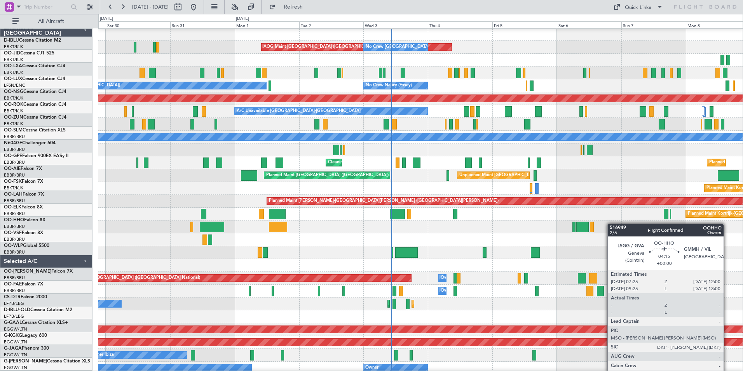
scroll to position [0, 0]
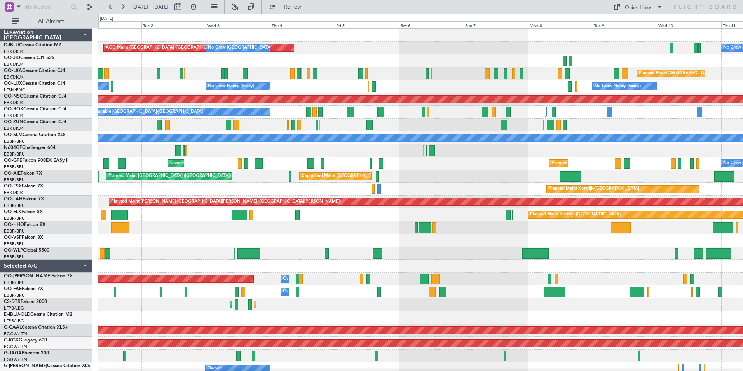
click at [434, 246] on div "AOG Maint Brussels (Brussels National) No Crew Brussels (Brussels National) No …" at bounding box center [420, 304] width 644 height 551
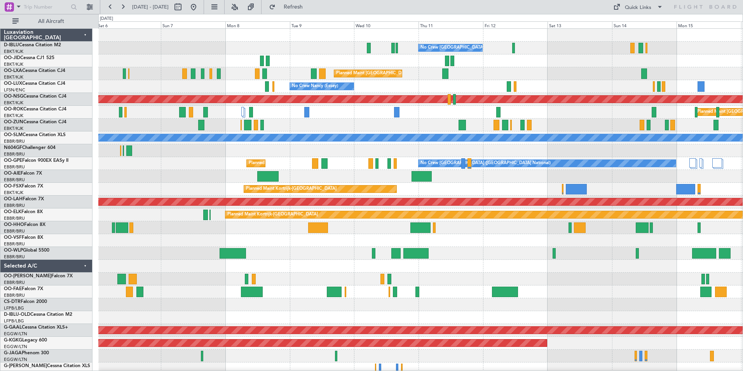
click at [581, 246] on div at bounding box center [420, 240] width 644 height 13
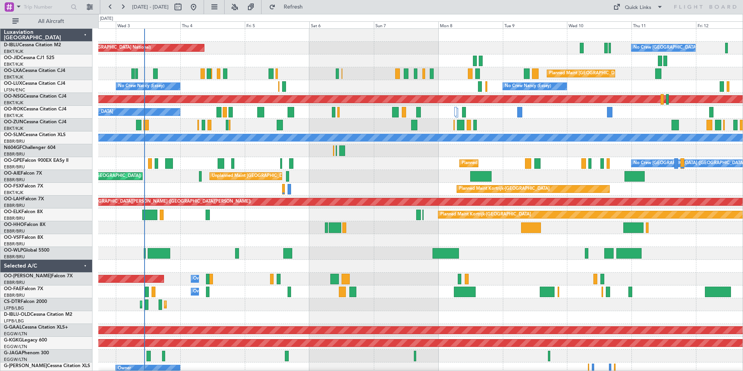
click at [534, 247] on div "No Crew Brussels (Brussels National) No Crew Brussels (Brussels National) AOG M…" at bounding box center [420, 285] width 644 height 513
click at [313, 214] on div "Planned Maint Kortrijk-[GEOGRAPHIC_DATA]" at bounding box center [420, 214] width 644 height 13
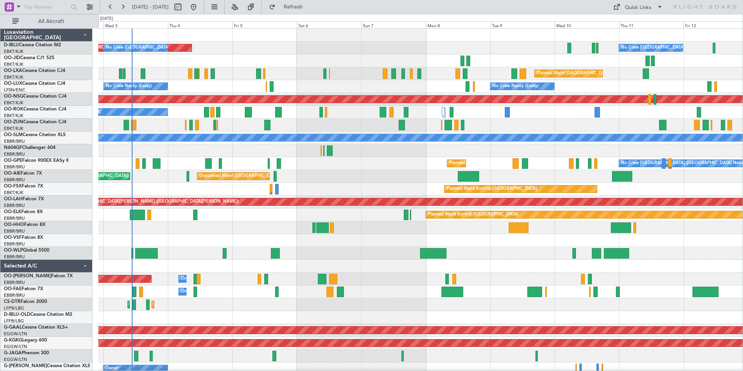
click at [495, 229] on div at bounding box center [420, 227] width 644 height 13
click at [651, 236] on div at bounding box center [420, 240] width 644 height 13
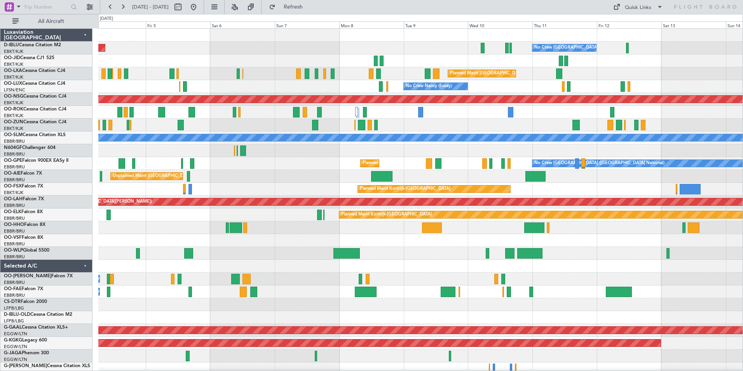
click at [439, 266] on div "AOG Maint Brussels (Brussels National) No Crew Brussels (Brussels National) No …" at bounding box center [420, 292] width 644 height 526
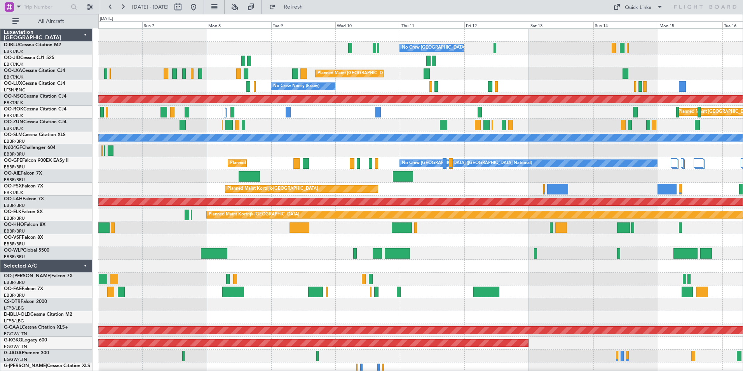
click at [418, 179] on div "Unplanned Maint [GEOGRAPHIC_DATA] ([GEOGRAPHIC_DATA] National)" at bounding box center [420, 176] width 644 height 13
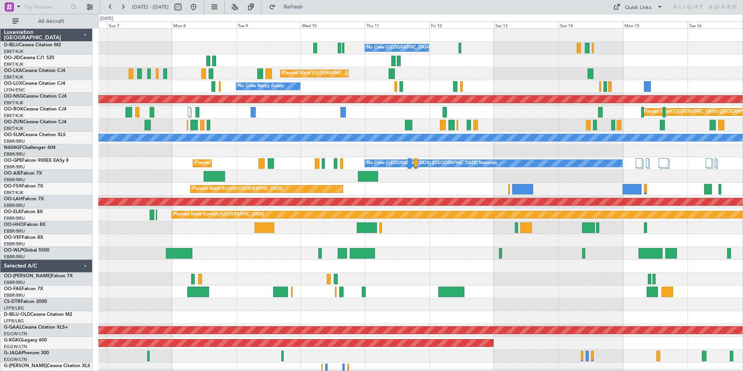
click at [402, 178] on div "Unplanned Maint [GEOGRAPHIC_DATA] ([GEOGRAPHIC_DATA] National)" at bounding box center [420, 176] width 644 height 13
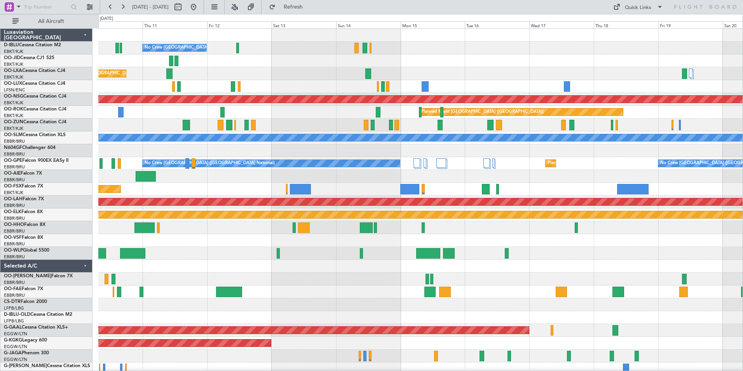
click at [330, 289] on div "No Crew Brussels (Brussels National) Planned Maint Brussels (Brussels National)…" at bounding box center [420, 285] width 644 height 513
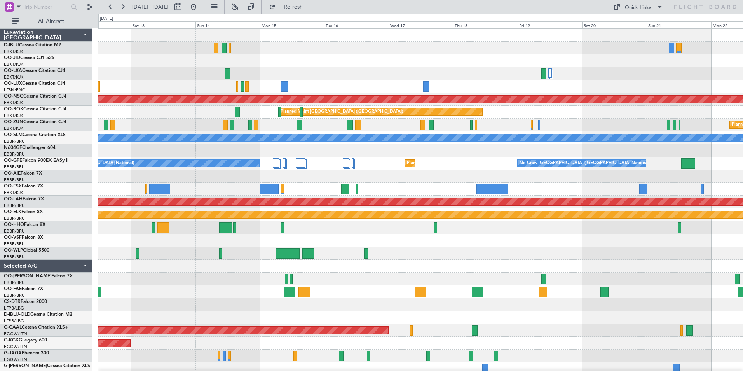
click at [363, 260] on div "No Crew Brussels (Brussels National) Planned Maint Brussels (Brussels National)…" at bounding box center [420, 292] width 644 height 526
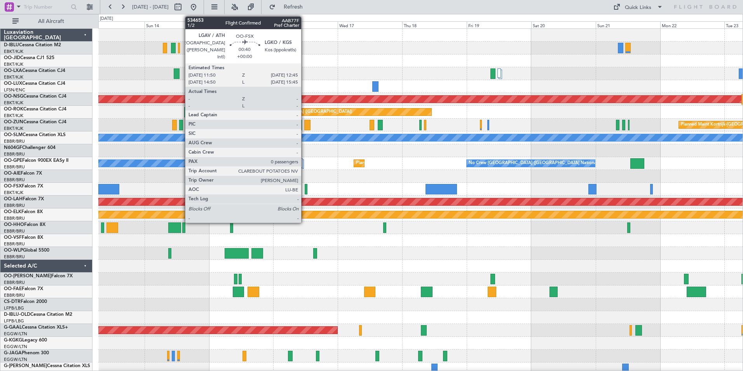
click at [305, 190] on div at bounding box center [306, 189] width 3 height 10
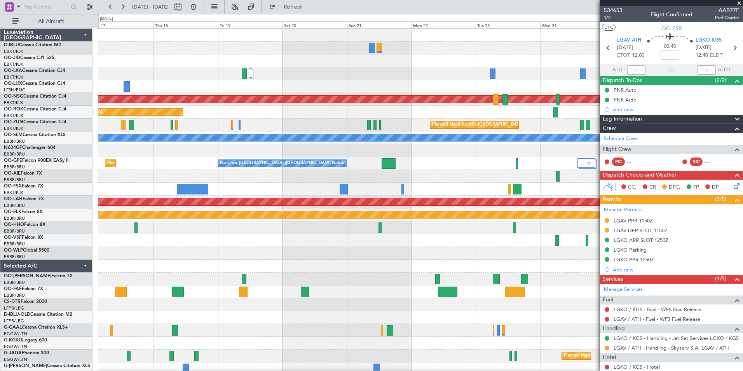
click at [42, 198] on div "A/C Unavailable Brussels (Brussels National) A/C Unavailable Kortrijk-Wevelgem …" at bounding box center [371, 192] width 743 height 357
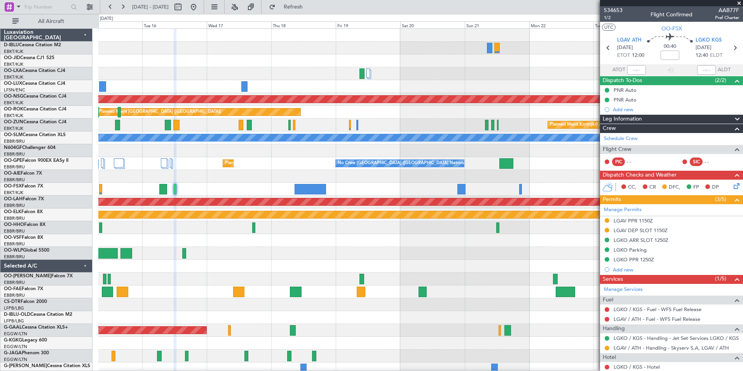
click at [591, 207] on div "A/C Unavailable Brussels (Brussels National) A/C Unavailable Kortrijk-Wevelgem …" at bounding box center [420, 285] width 644 height 513
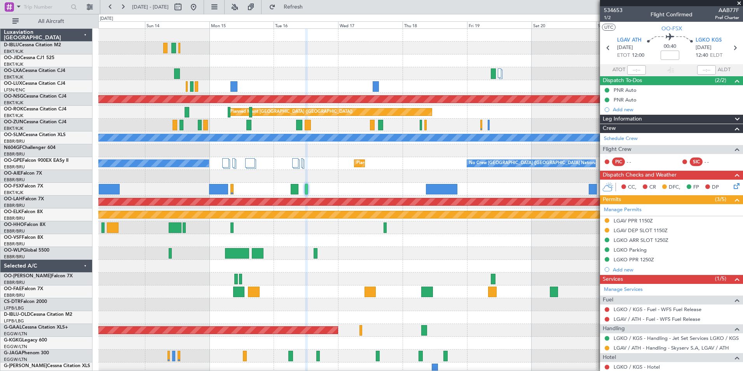
click at [517, 221] on div "No Crew Brussels (Brussels National) Planned Maint Paris (Le Bourget) Planned M…" at bounding box center [420, 285] width 644 height 513
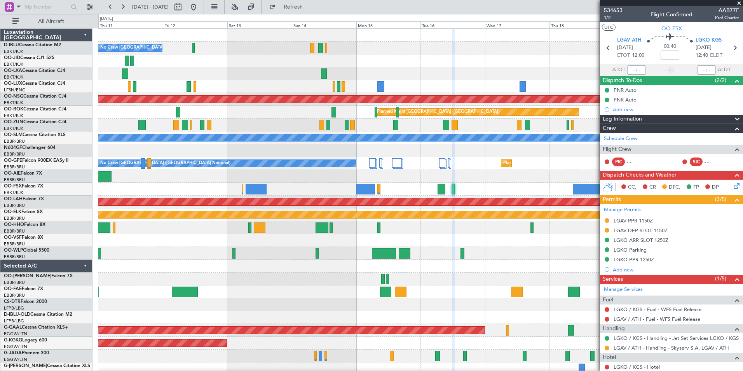
click at [503, 222] on div "No Crew Brussels (Brussels National) Planned Maint Brussels (Brussels National)…" at bounding box center [420, 285] width 644 height 513
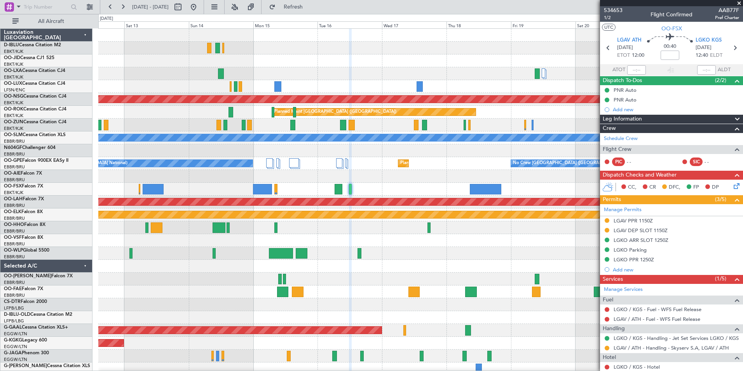
click at [256, 224] on div "No Crew Brussels (Brussels National) Planned Maint Brussels (Brussels National)…" at bounding box center [420, 285] width 644 height 513
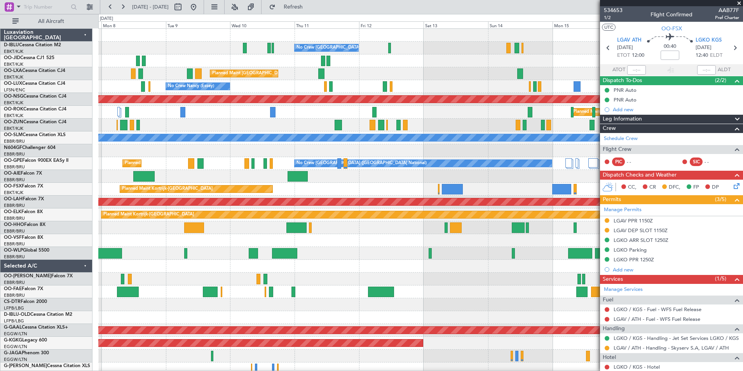
click at [506, 242] on div "No Crew Brussels (Brussels National) Planned Maint Brussels (Brussels National)…" at bounding box center [420, 285] width 644 height 513
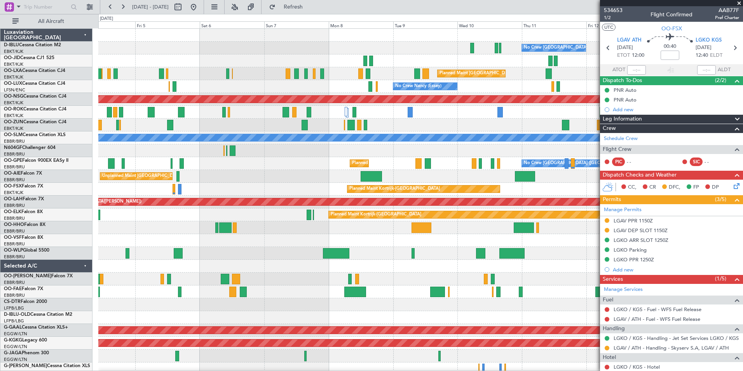
click at [567, 279] on div "No Crew Brussels (Brussels National) No Crew Brussels (Brussels National) AOG M…" at bounding box center [420, 285] width 644 height 513
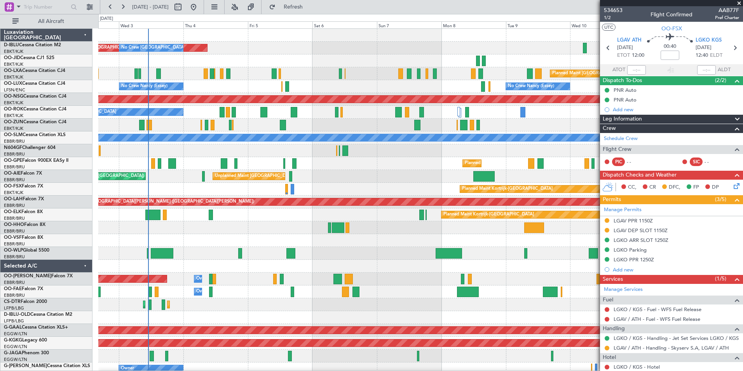
click at [378, 260] on div "No Crew Brussels (Brussels National) AOG Maint Brussels (Brussels National) No …" at bounding box center [420, 292] width 644 height 526
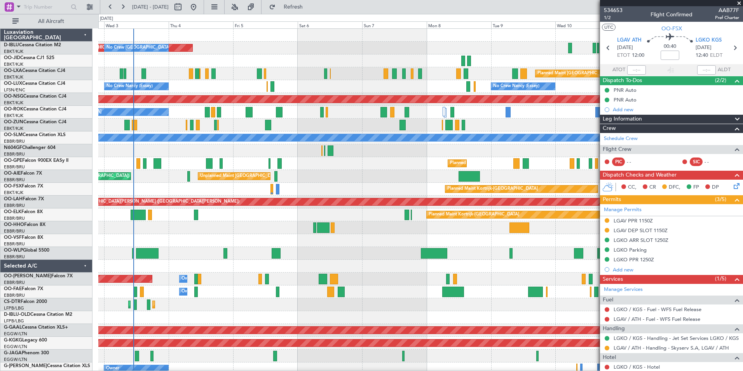
click at [482, 253] on div at bounding box center [420, 253] width 644 height 13
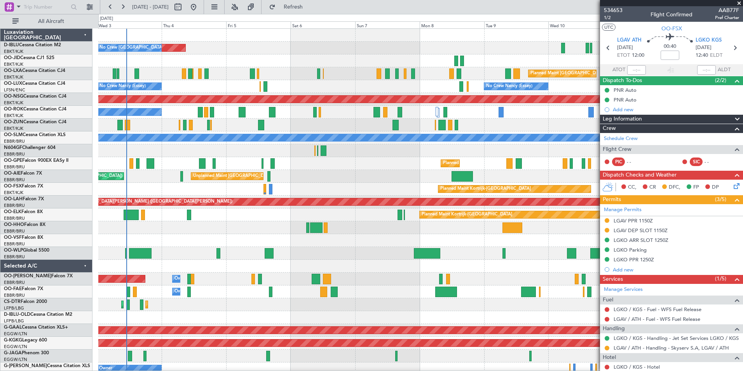
click at [492, 244] on div at bounding box center [420, 240] width 644 height 13
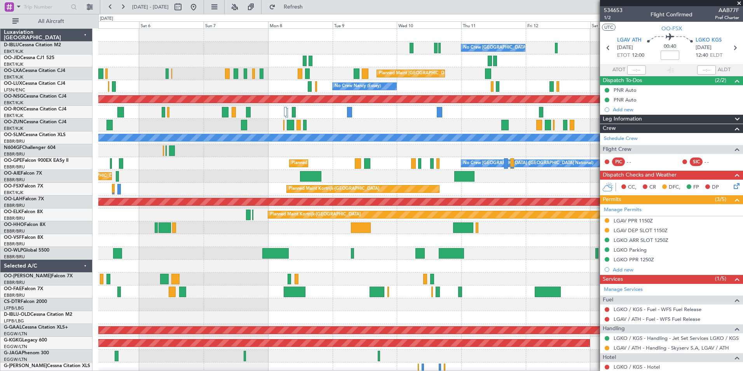
click at [340, 250] on div "No Crew Brussels (Brussels National) No Crew Brussels (Brussels National) AOG M…" at bounding box center [420, 292] width 644 height 526
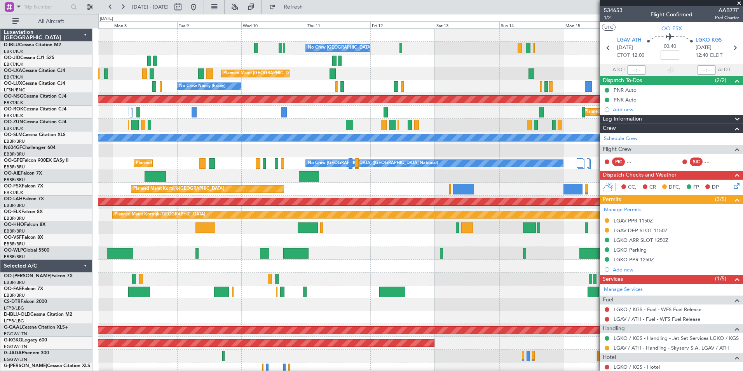
click at [416, 249] on div at bounding box center [420, 253] width 644 height 13
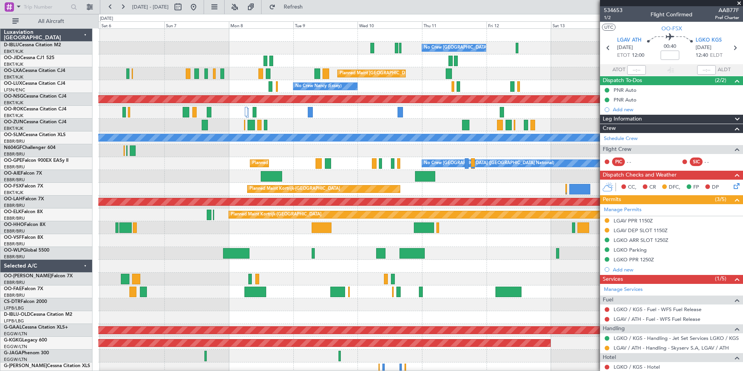
click at [514, 253] on div "No Crew Brussels (Brussels National) AOG Maint Brussels (Brussels National) No …" at bounding box center [420, 285] width 644 height 513
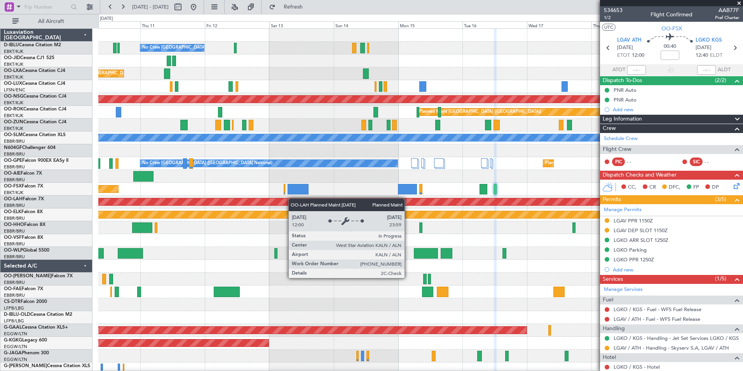
click at [239, 204] on div "Planned Maint [PERSON_NAME]-[GEOGRAPHIC_DATA][PERSON_NAME] ([GEOGRAPHIC_DATA][P…" at bounding box center [420, 201] width 644 height 13
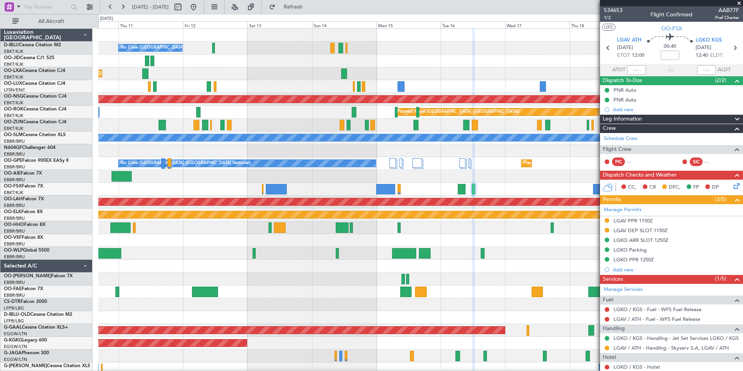
click at [315, 239] on div "No Crew Brussels (Brussels National) Planned Maint Brussels (Brussels National)…" at bounding box center [420, 285] width 644 height 513
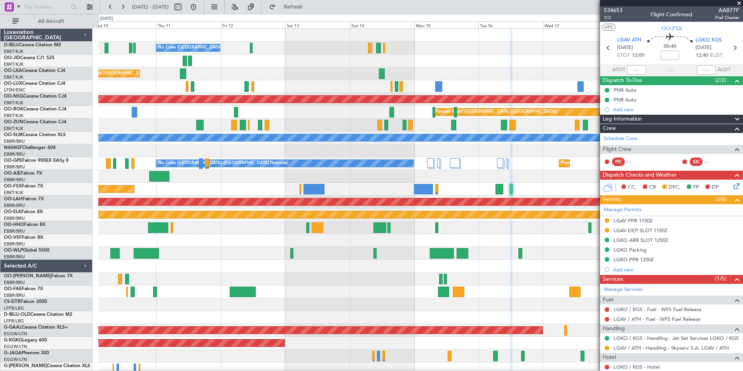
click at [619, 269] on fb-app "15 Sep 2025 - 25 Sep 2025 Refresh Quick Links All Aircraft No Crew Brussels (Br…" at bounding box center [371, 188] width 743 height 365
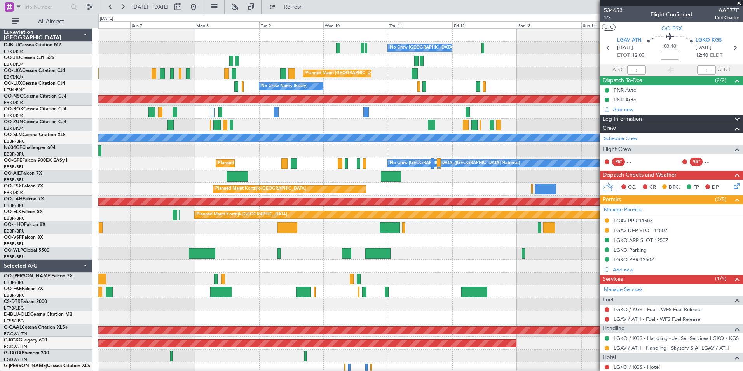
click at [601, 281] on fb-app "15 Sep 2025 - 25 Sep 2025 Refresh Quick Links All Aircraft No Crew Brussels (Br…" at bounding box center [371, 188] width 743 height 365
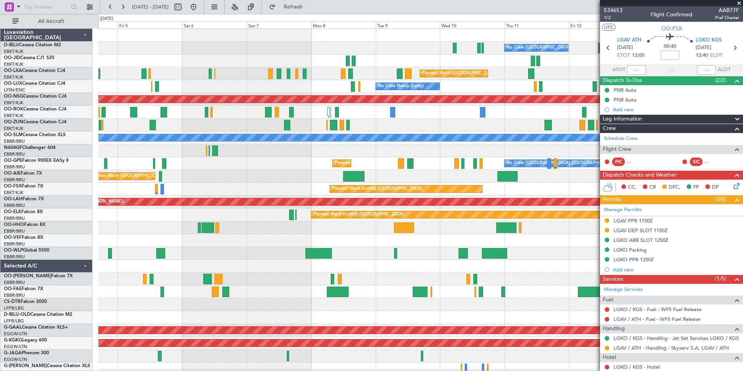
click at [428, 275] on div "No Crew Brussels (Brussels National) No Crew Brussels (Brussels National) AOG M…" at bounding box center [420, 285] width 644 height 513
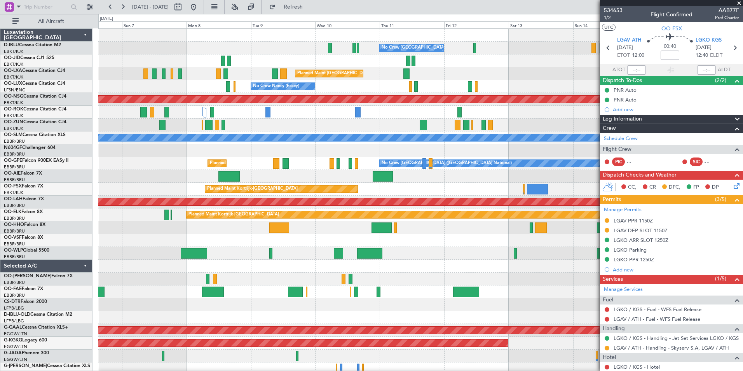
click at [430, 272] on div at bounding box center [420, 265] width 644 height 13
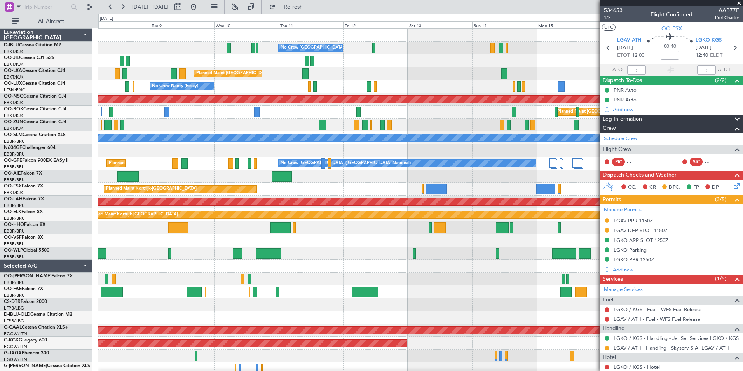
click at [341, 269] on div at bounding box center [420, 265] width 644 height 13
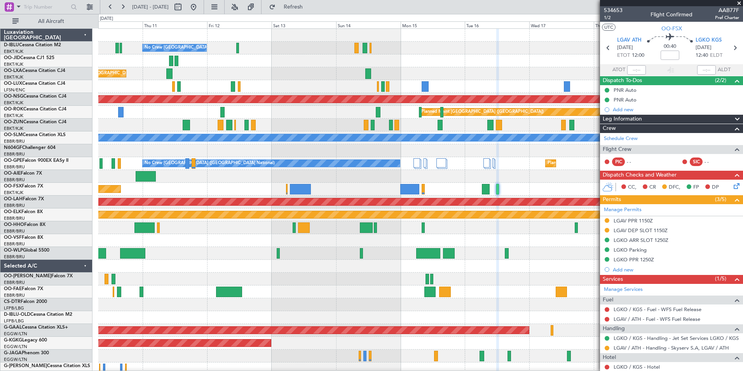
click at [361, 289] on div at bounding box center [420, 291] width 644 height 13
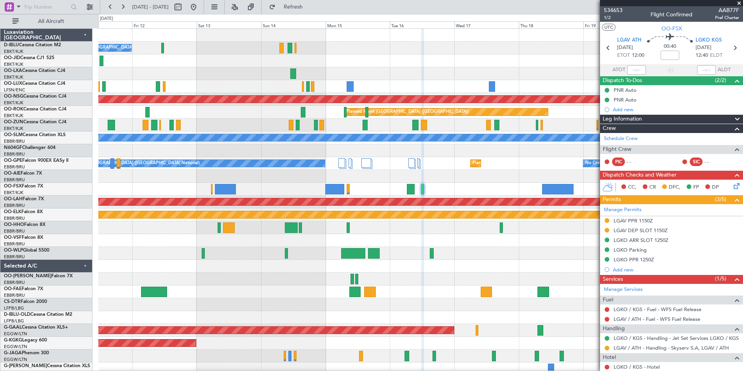
click at [416, 282] on div "No Crew Brussels (Brussels National) Planned Maint Brussels (Brussels National)…" at bounding box center [420, 292] width 644 height 526
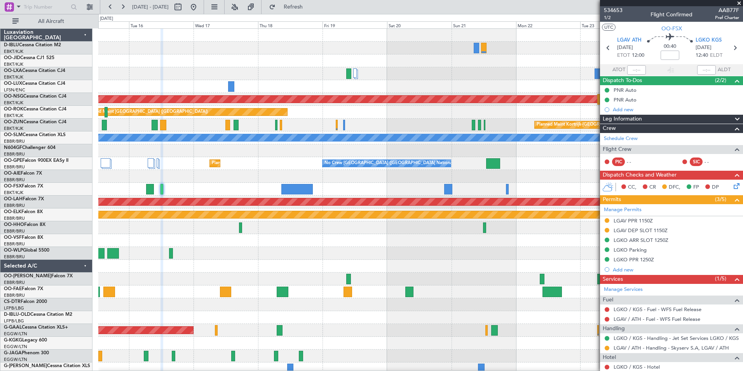
click at [243, 276] on div "A/C Unavailable Brussels (Brussels National) A/C Unavailable Kortrijk-Wevelgem …" at bounding box center [420, 285] width 644 height 513
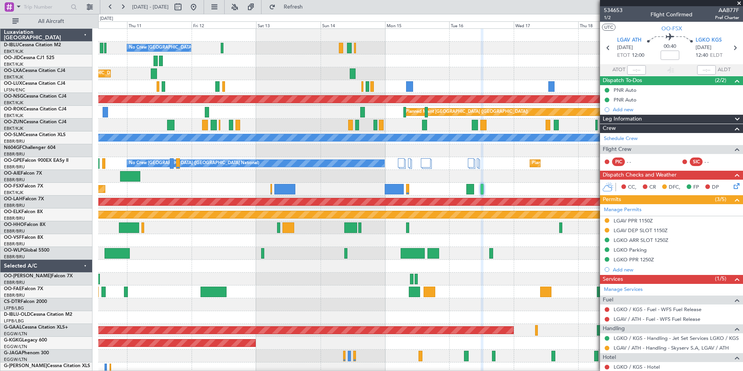
click at [563, 291] on div "No Crew Brussels (Brussels National) Planned Maint Brussels (Brussels National)…" at bounding box center [420, 285] width 644 height 513
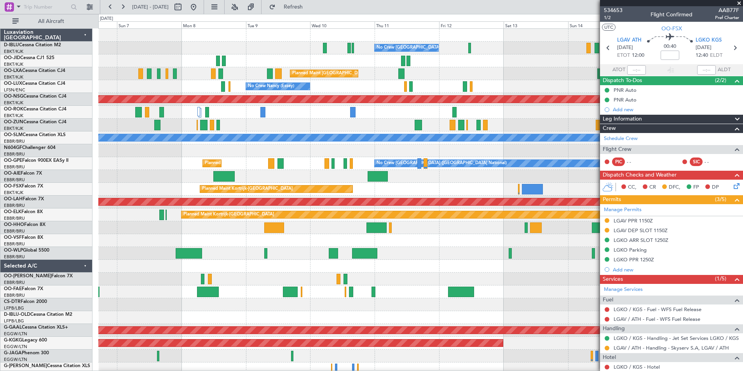
click at [576, 297] on div "Owner Melsbroek Air Base" at bounding box center [420, 291] width 644 height 13
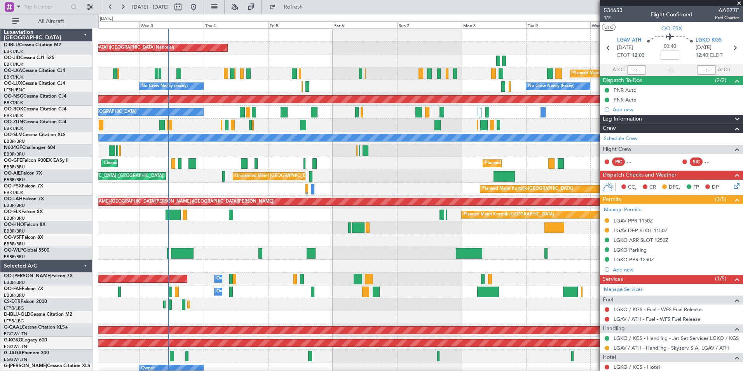
click at [672, 305] on fb-app "11 Sep 2025 - 21 Sep 2025 Refresh Quick Links All Aircraft No Crew Brussels (Br…" at bounding box center [371, 188] width 743 height 365
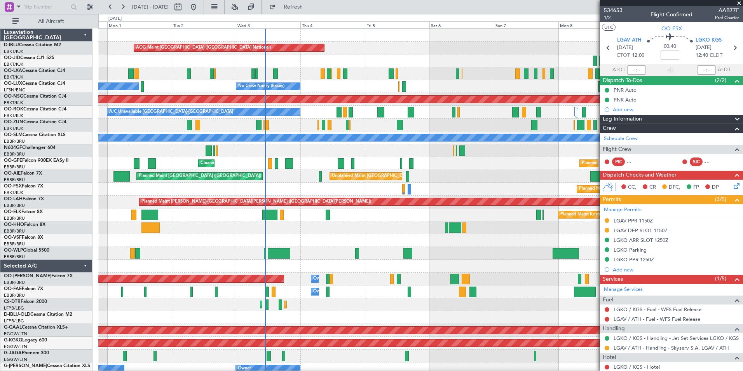
click at [517, 304] on div "No Crew Brussels (Brussels National) AOG Maint Brussels (Brussels National) No …" at bounding box center [420, 285] width 644 height 513
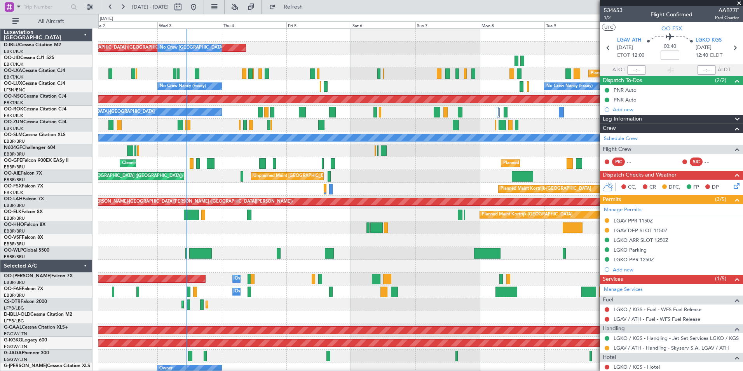
click at [351, 264] on div "AOG Maint Brussels (Brussels National) No Crew Brussels (Brussels National) No …" at bounding box center [420, 292] width 644 height 526
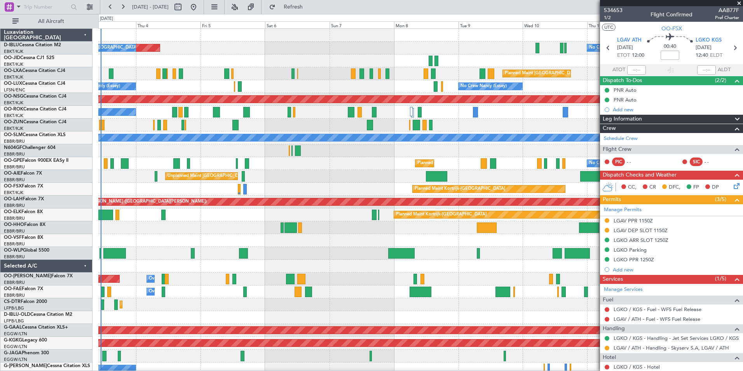
click at [393, 236] on div "AOG Maint Brussels (Brussels National) No Crew Brussels (Brussels National) No …" at bounding box center [420, 292] width 644 height 526
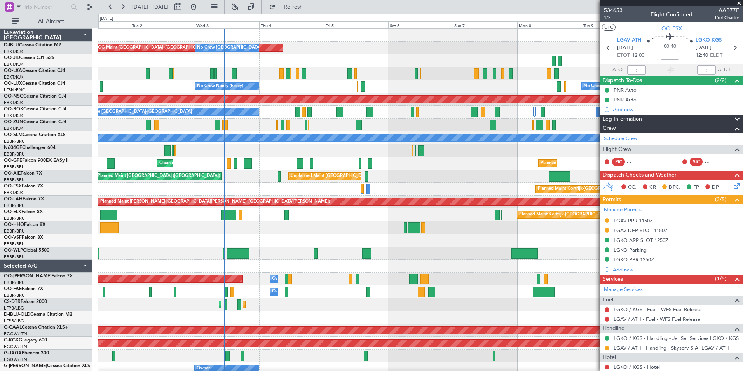
click at [348, 235] on div "AOG Maint [GEOGRAPHIC_DATA] ([GEOGRAPHIC_DATA] National) No Crew [GEOGRAPHIC_DA…" at bounding box center [420, 292] width 644 height 526
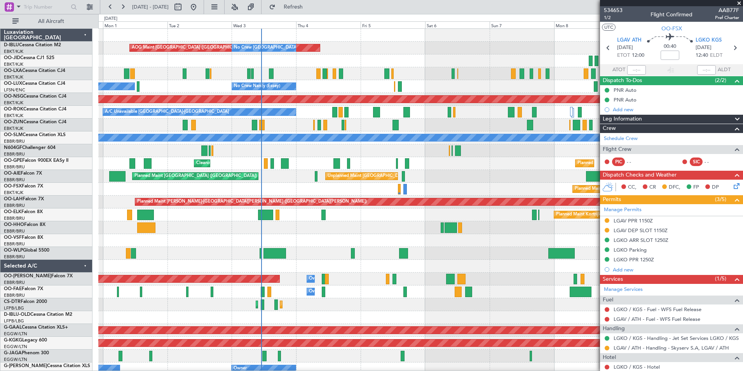
click at [373, 245] on div at bounding box center [420, 240] width 644 height 13
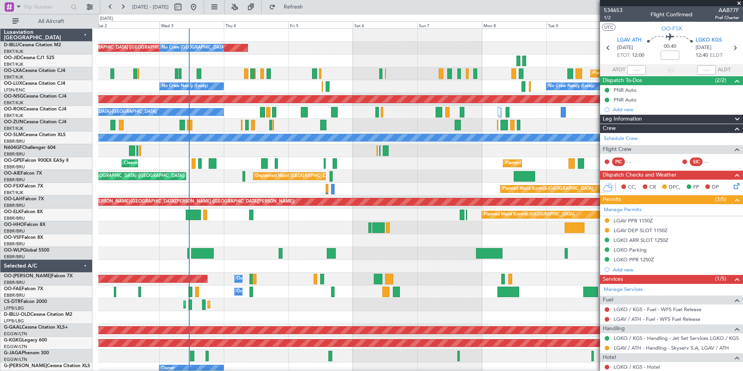
click at [301, 249] on div "AOG Maint [GEOGRAPHIC_DATA] ([GEOGRAPHIC_DATA] National) No Crew [GEOGRAPHIC_DA…" at bounding box center [420, 292] width 644 height 526
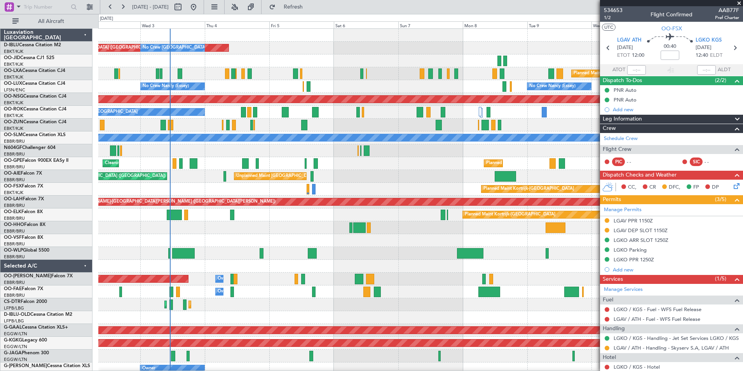
click at [351, 253] on div at bounding box center [420, 253] width 644 height 13
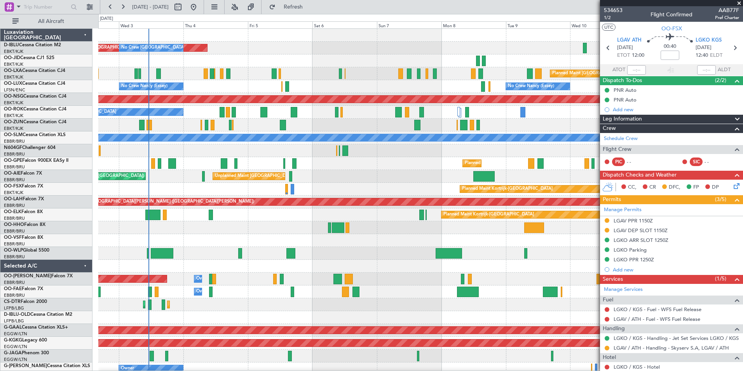
click at [383, 253] on div at bounding box center [420, 253] width 644 height 13
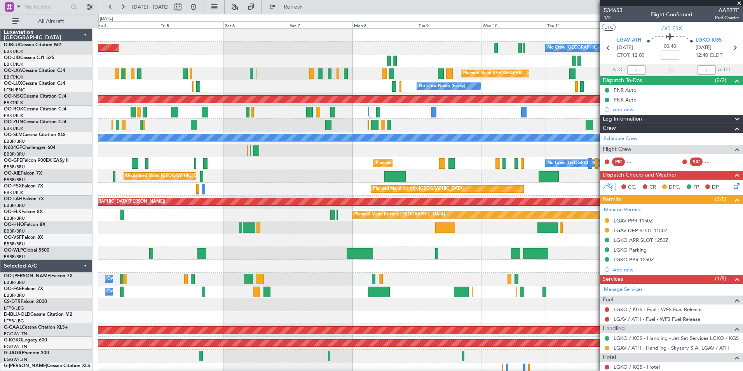
click at [430, 271] on div at bounding box center [420, 265] width 644 height 13
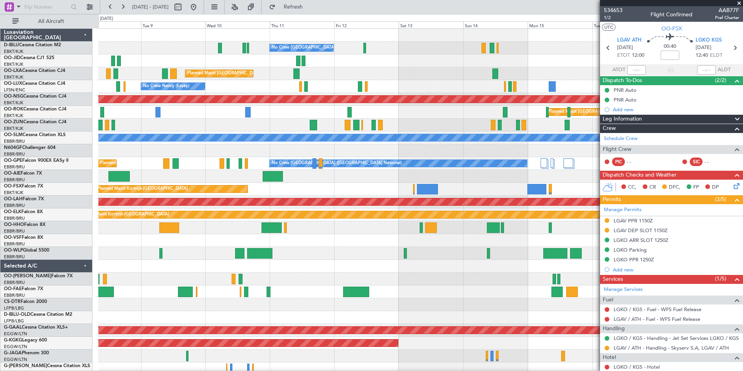
click at [420, 276] on div at bounding box center [420, 278] width 644 height 13
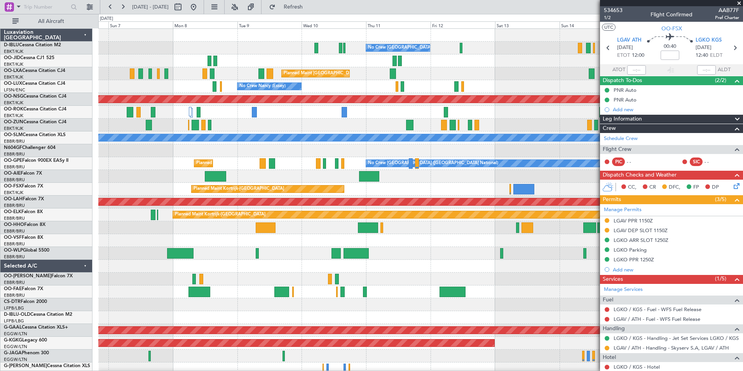
click at [522, 284] on div at bounding box center [420, 278] width 644 height 13
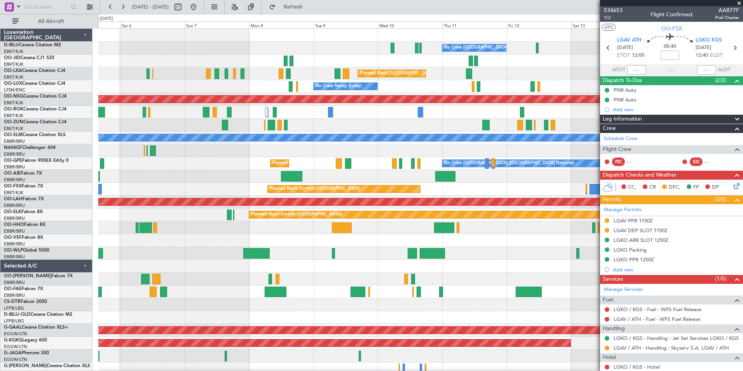
click at [472, 262] on div "No Crew Brussels (Brussels National) AOG Maint Brussels (Brussels National) No …" at bounding box center [420, 285] width 644 height 513
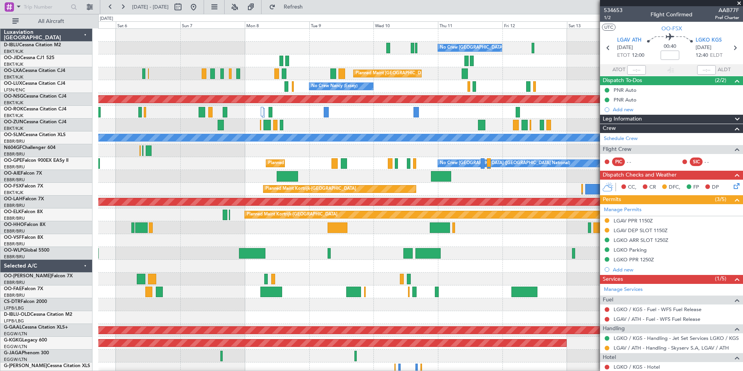
click at [381, 239] on div at bounding box center [420, 240] width 644 height 13
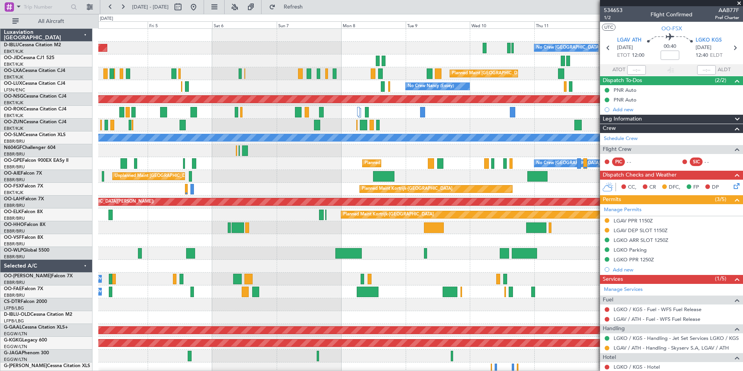
click at [450, 268] on div "No Crew Brussels (Brussels National) AOG Maint Brussels (Brussels National) No …" at bounding box center [420, 285] width 644 height 513
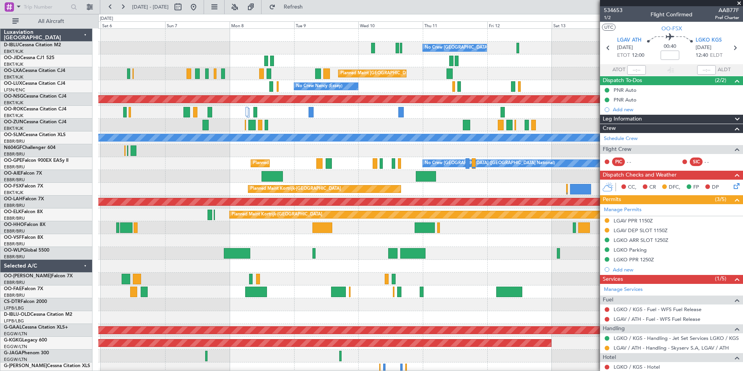
click at [351, 240] on div "No Crew Brussels (Brussels National) AOG Maint Brussels (Brussels National) No …" at bounding box center [420, 285] width 644 height 513
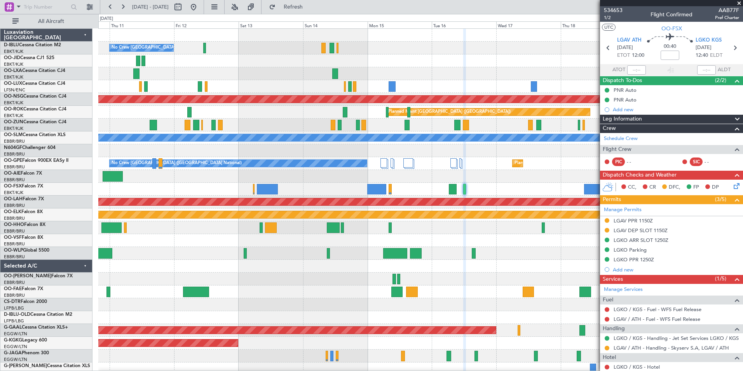
click at [352, 251] on div "No Crew Brussels (Brussels National) Planned Maint Brussels (Brussels National)…" at bounding box center [420, 285] width 644 height 513
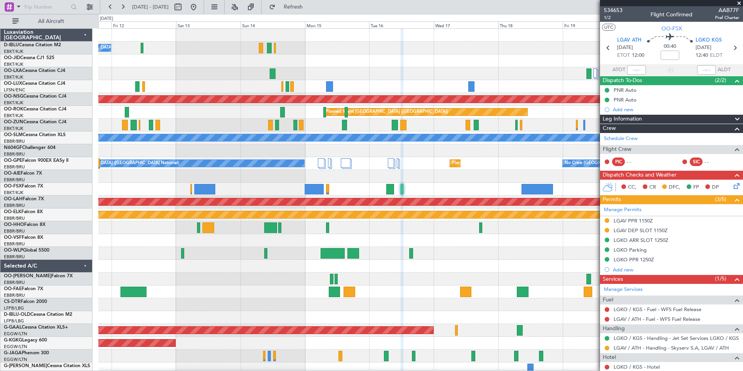
click at [369, 247] on div "No Crew Brussels (Brussels National) Planned Maint Brussels (Brussels National)…" at bounding box center [420, 292] width 644 height 526
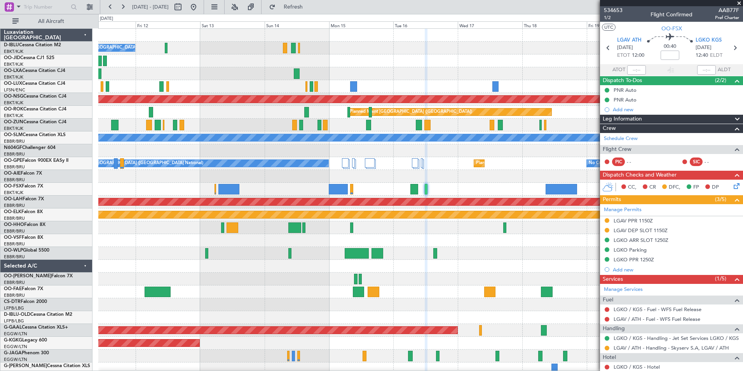
click at [410, 244] on div "No Crew Brussels (Brussels National) Planned Maint Brussels (Brussels National)…" at bounding box center [420, 285] width 644 height 513
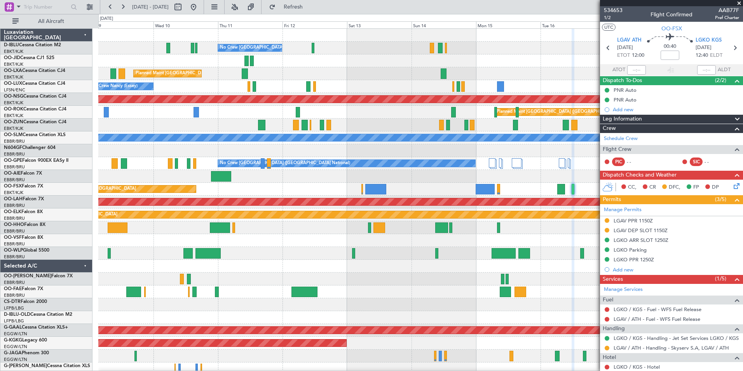
click at [568, 253] on div "No Crew Brussels (Brussels National) Planned Maint Brussels (Brussels National)…" at bounding box center [420, 285] width 644 height 513
click at [481, 255] on div "No Crew Brussels (Brussels National) Planned Maint Brussels (Brussels National)…" at bounding box center [420, 292] width 644 height 526
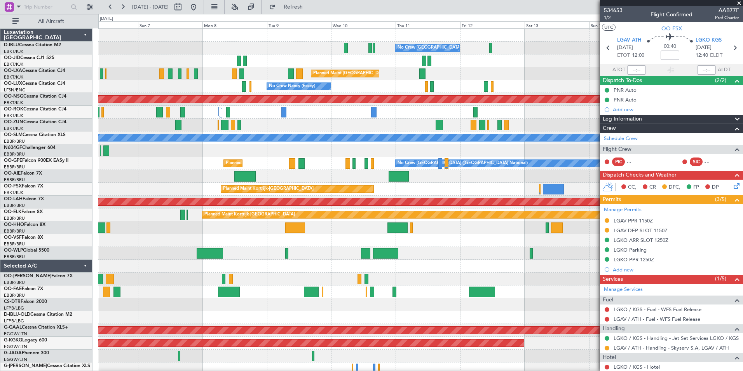
click at [431, 265] on div "No Crew Brussels (Brussels National) AOG Maint Brussels (Brussels National) No …" at bounding box center [420, 285] width 644 height 513
click at [62, 275] on div "No Crew Brussels (Brussels National) AOG Maint Brussels (Brussels National) No …" at bounding box center [371, 192] width 743 height 357
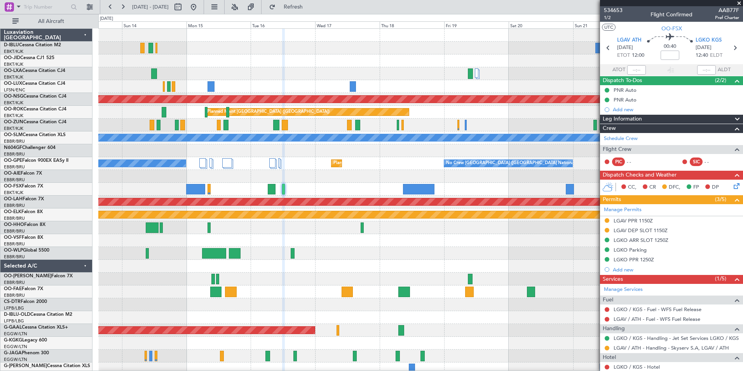
click at [352, 273] on div "No Crew Brussels (Brussels National) Planned Maint Paris (Le Bourget) Planned M…" at bounding box center [420, 285] width 644 height 513
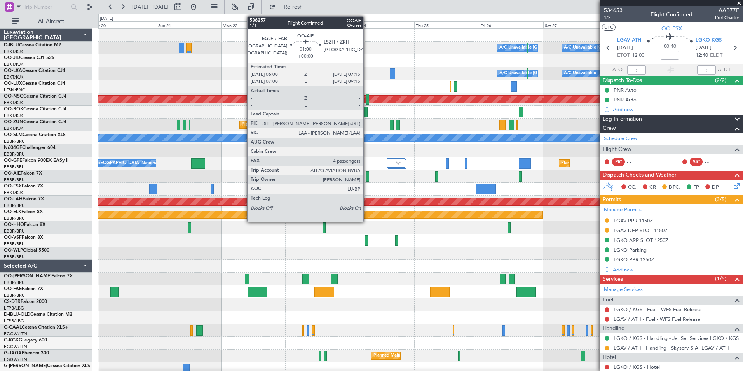
click at [367, 177] on div at bounding box center [367, 176] width 3 height 10
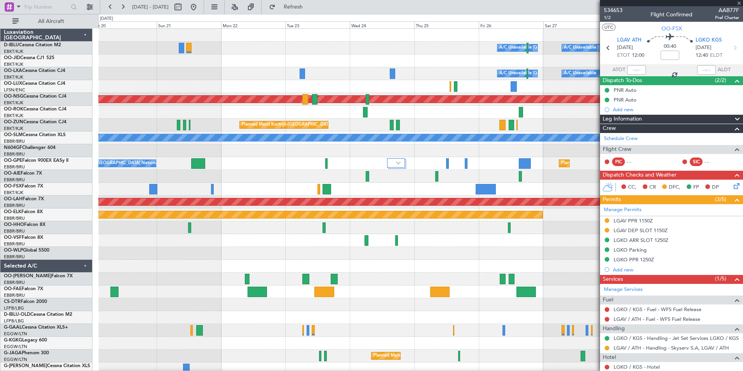
type input "4"
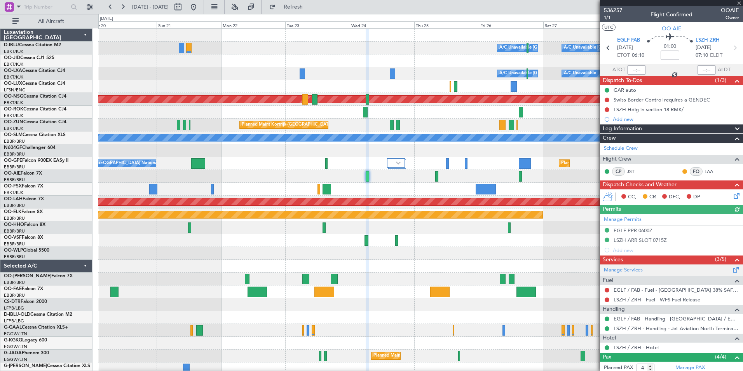
click at [636, 271] on link "Manage Services" at bounding box center [623, 270] width 39 height 8
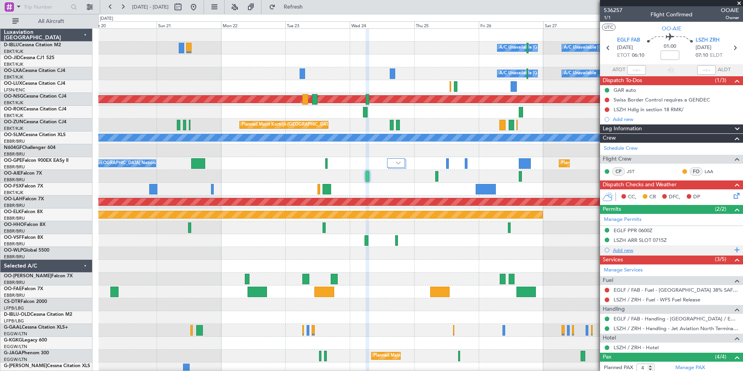
scroll to position [81, 0]
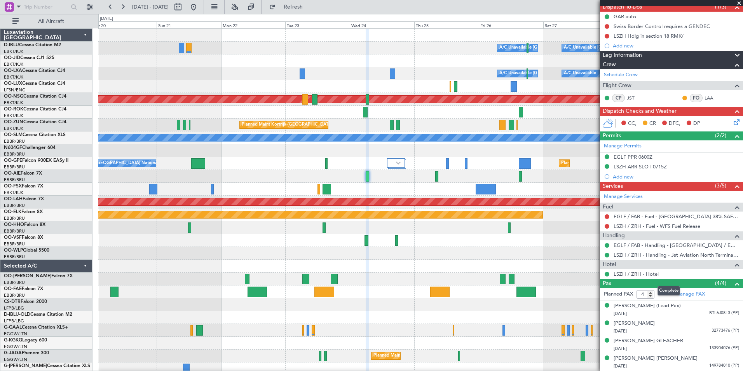
click at [665, 298] on mat-tooltip-component "Complete" at bounding box center [668, 290] width 33 height 21
click at [647, 302] on div "Martialis Quirinus Henricus VAN POECKE (Lead Pax)" at bounding box center [646, 306] width 67 height 8
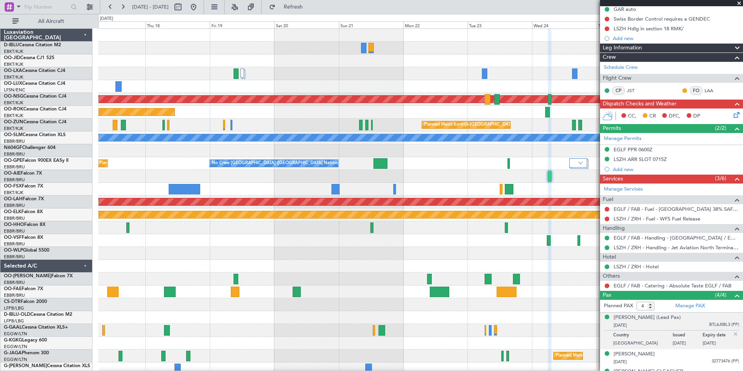
click at [553, 288] on div "A/C Unavailable Brussels (Brussels National) A/C Unavailable Kortrijk-Wevelgem …" at bounding box center [420, 272] width 644 height 487
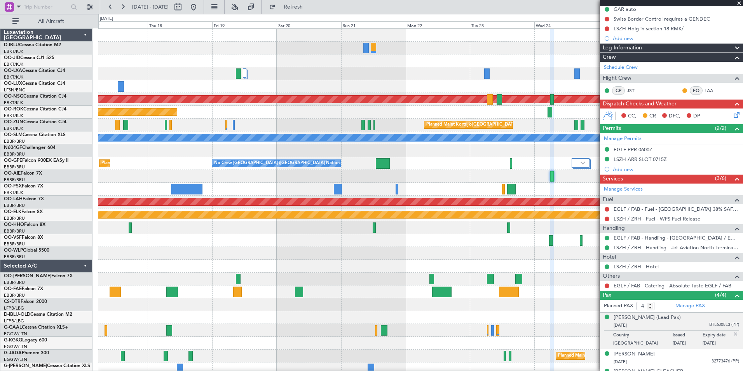
click at [609, 222] on fb-app "20 Sep 2025 - 30 Sep 2025 Refresh Quick Links All Aircraft A/C Unavailable Brus…" at bounding box center [371, 188] width 743 height 365
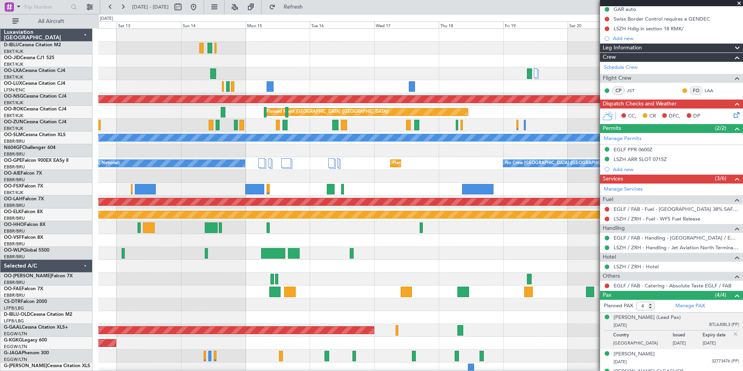
click at [562, 256] on div "No Crew Brussels (Brussels National) Planned Maint Brussels (Brussels National)…" at bounding box center [420, 272] width 644 height 487
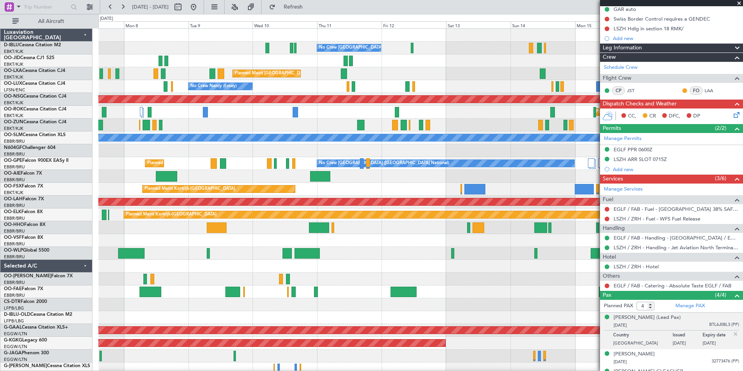
click at [433, 254] on div "No Crew Brussels (Brussels National) Planned Maint Brussels (Brussels National)…" at bounding box center [420, 272] width 644 height 487
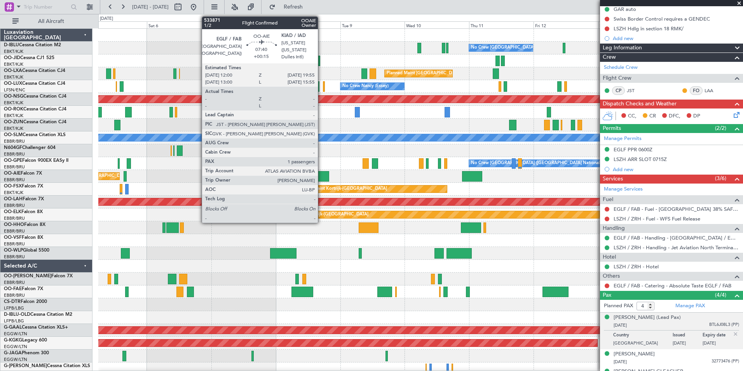
click at [321, 173] on div at bounding box center [318, 176] width 21 height 10
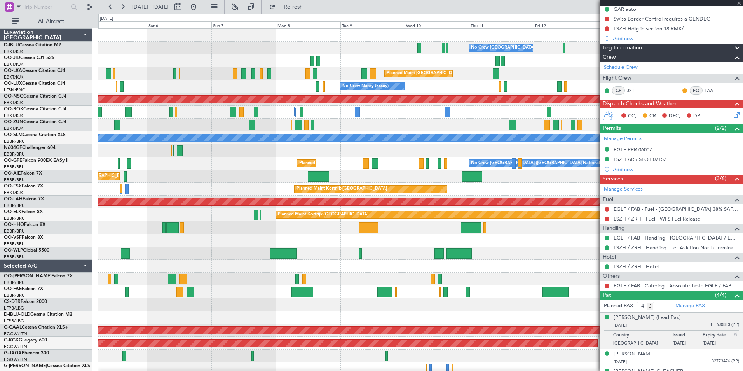
type input "+00:15"
type input "1"
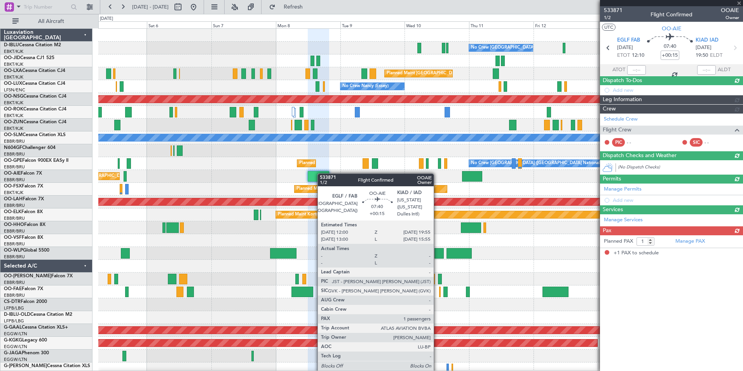
scroll to position [0, 0]
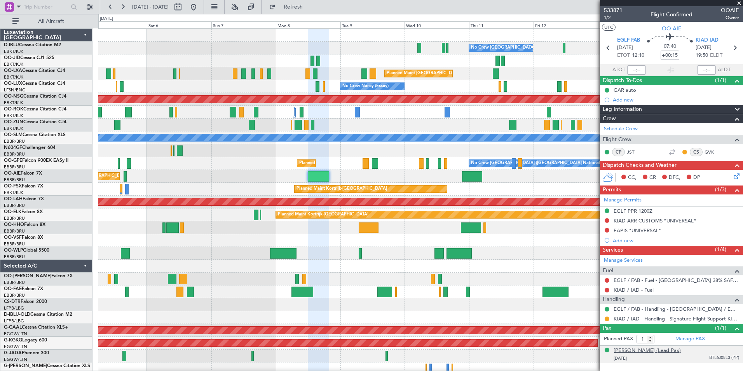
click at [681, 352] on div "Martialis Quirinus Henricus VAN POECKE (Lead Pax)" at bounding box center [646, 350] width 67 height 8
click at [686, 340] on link "Manage PAX" at bounding box center [690, 339] width 30 height 8
click at [611, 259] on link "Manage Services" at bounding box center [623, 260] width 39 height 8
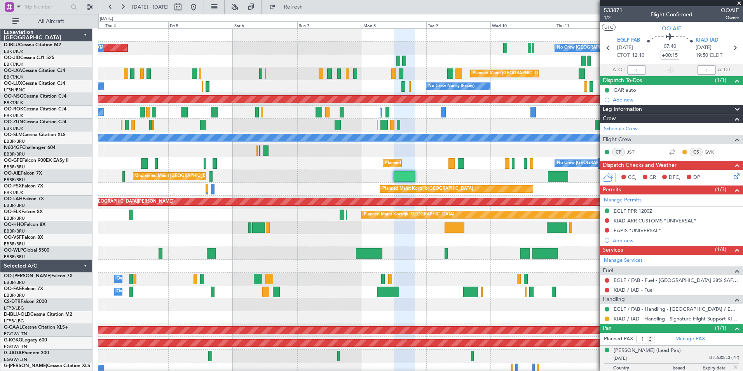
click at [361, 237] on div at bounding box center [420, 240] width 644 height 13
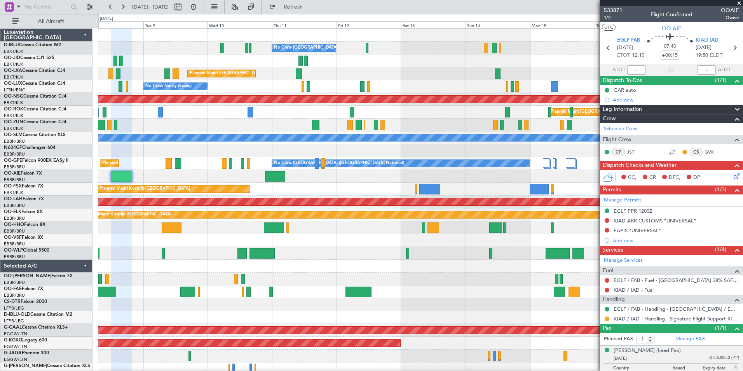
click at [181, 269] on div "No Crew Brussels (Brussels National) Planned Maint Brussels (Brussels National)…" at bounding box center [420, 285] width 644 height 513
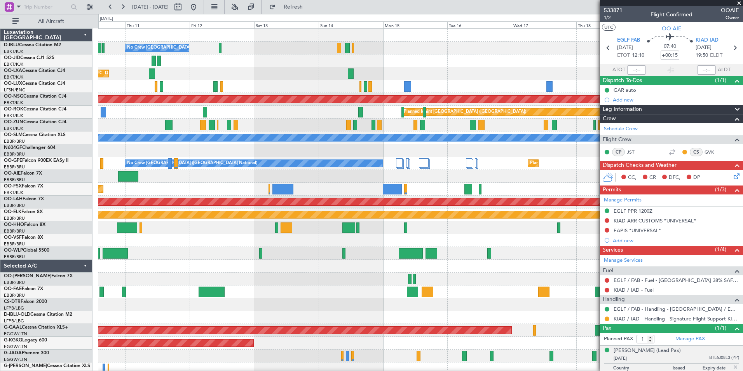
click at [253, 282] on div "No Crew Brussels (Brussels National) Planned Maint Brussels (Brussels National)…" at bounding box center [420, 285] width 644 height 513
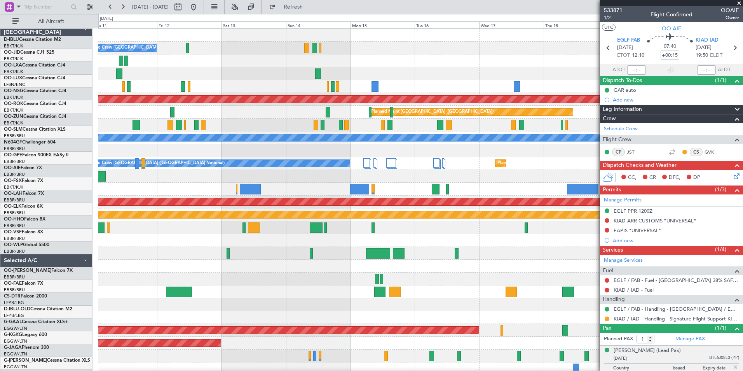
click at [565, 273] on div at bounding box center [420, 278] width 644 height 13
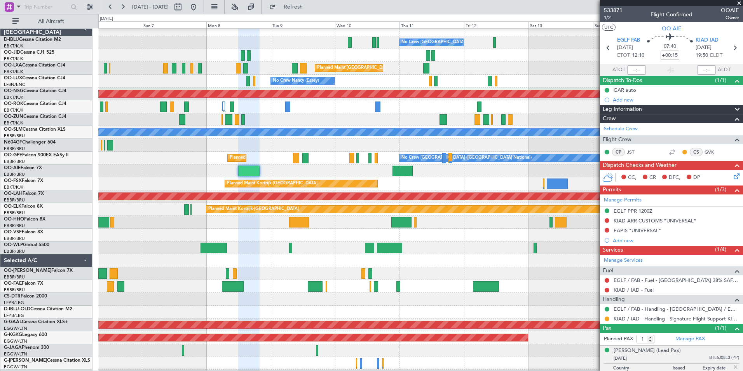
click at [690, 265] on fb-app "03 Sep 2025 - 13 Sep 2025 Refresh Quick Links All Aircraft No Crew Brussels (Br…" at bounding box center [371, 188] width 743 height 365
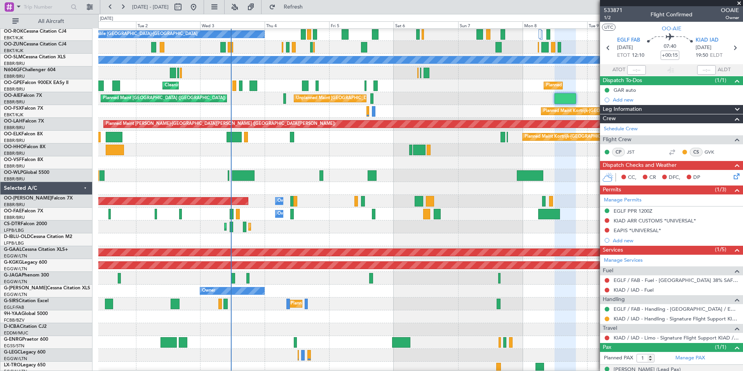
scroll to position [183, 0]
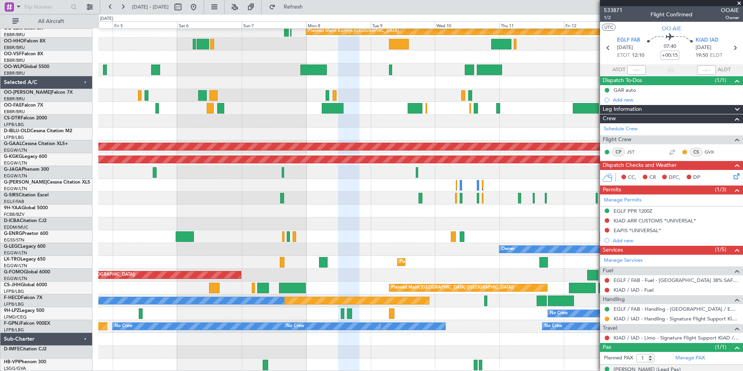
click at [294, 305] on div "Planned Maint Alton-st Louis (St Louis Regl) Planned Maint Kortrijk-Wevelgem Ow…" at bounding box center [420, 108] width 644 height 526
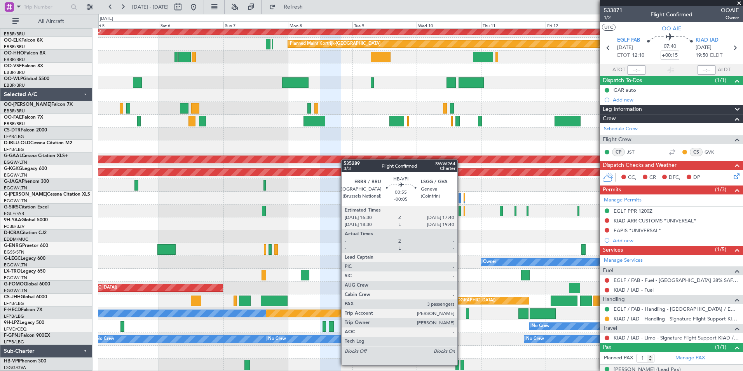
scroll to position [171, 0]
click at [463, 365] on div at bounding box center [461, 364] width 3 height 10
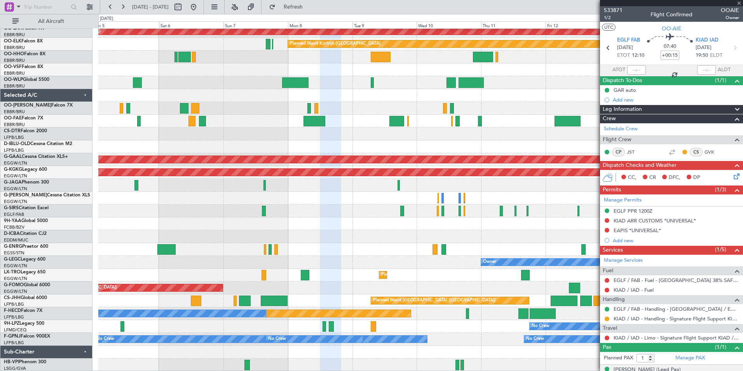
type input "-00:05"
type input "3"
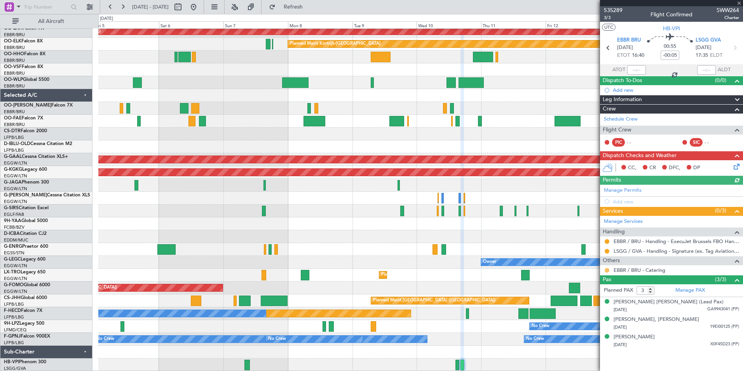
click at [606, 270] on button at bounding box center [606, 270] width 5 height 5
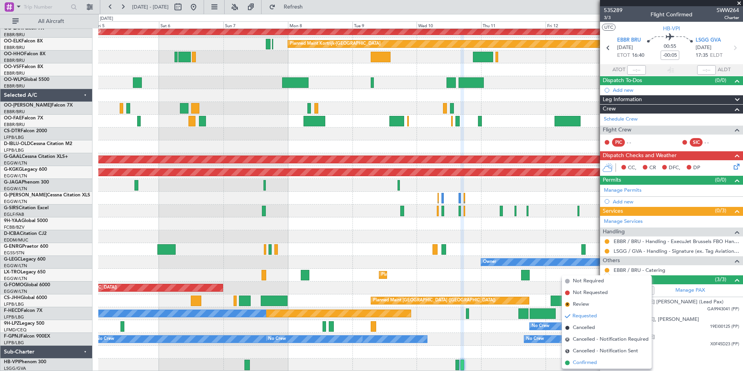
click at [581, 361] on span "Confirmed" at bounding box center [585, 363] width 24 height 8
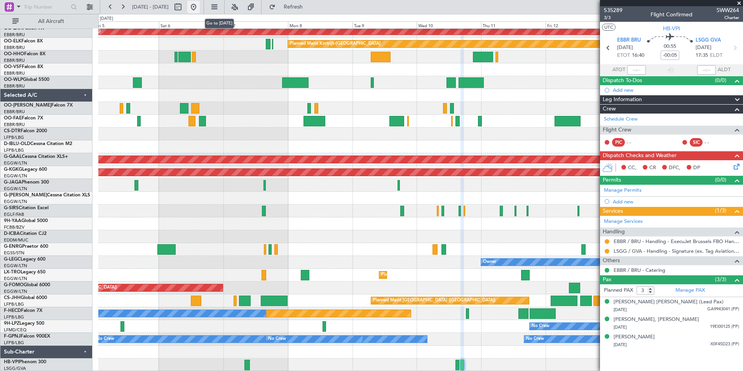
click at [200, 5] on button at bounding box center [193, 7] width 12 height 12
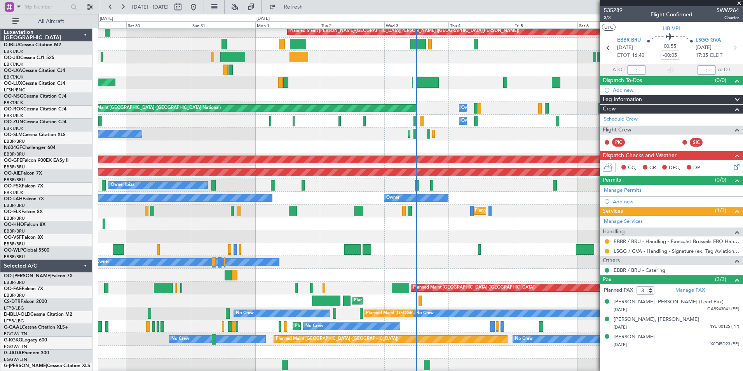
scroll to position [171, 0]
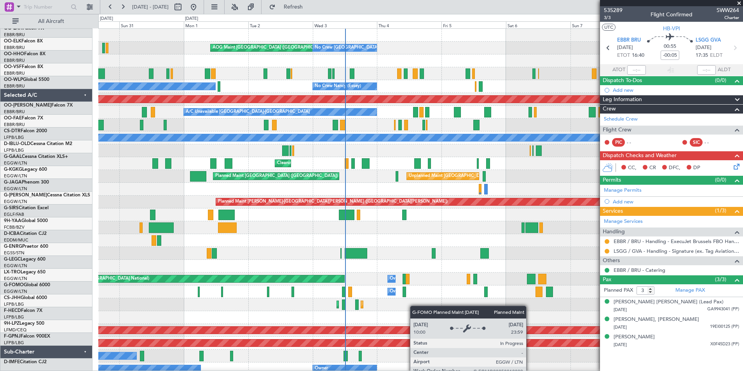
click at [374, 370] on html "[DATE] - [DATE] Refresh Quick Links All Aircraft AOG Maint [GEOGRAPHIC_DATA] ([…" at bounding box center [371, 185] width 743 height 371
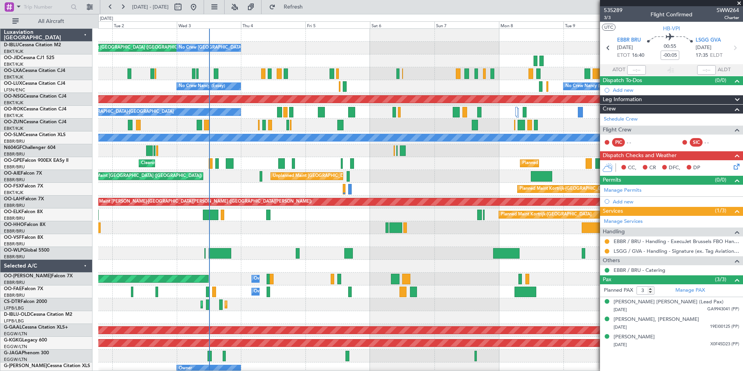
click at [272, 309] on div "AOG Maint [GEOGRAPHIC_DATA] ([GEOGRAPHIC_DATA] National) No Crew [GEOGRAPHIC_DA…" at bounding box center [420, 298] width 644 height 538
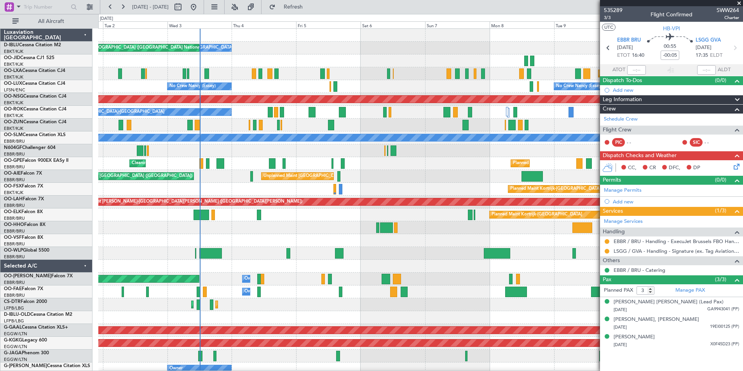
click at [458, 192] on div "Planned Maint Kortrijk-[GEOGRAPHIC_DATA]" at bounding box center [420, 189] width 644 height 13
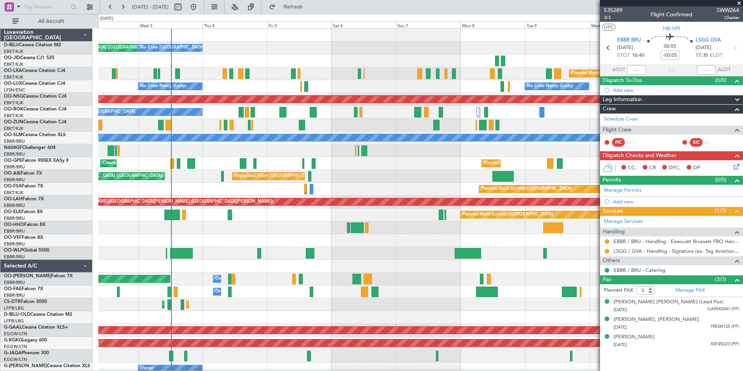
click at [230, 238] on div "AOG Maint [GEOGRAPHIC_DATA] ([GEOGRAPHIC_DATA] National) No Crew [GEOGRAPHIC_DA…" at bounding box center [420, 292] width 644 height 526
